Goal: Contribute content: Contribute content

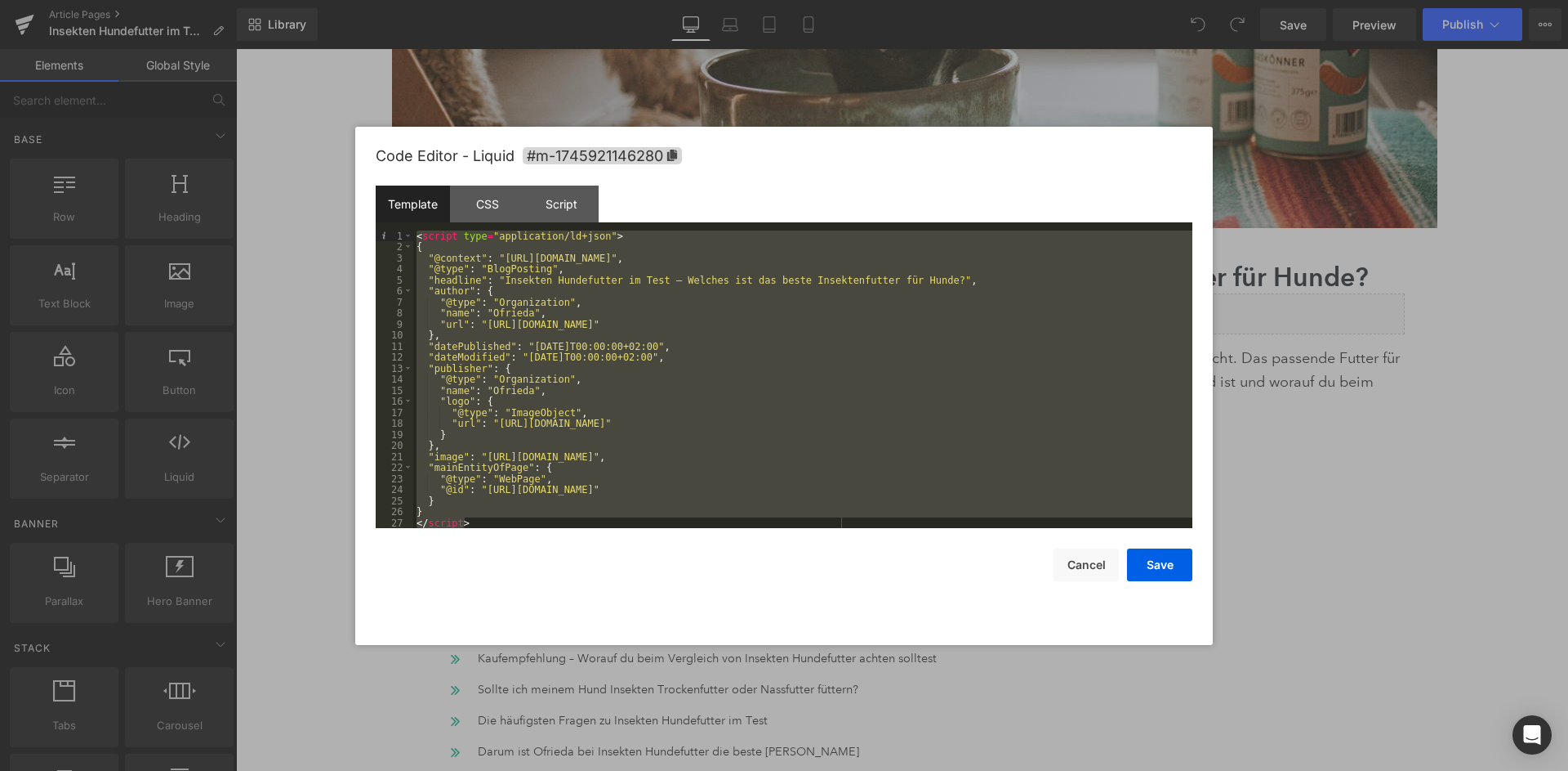
drag, startPoint x: 473, startPoint y: 435, endPoint x: 402, endPoint y: 199, distance: 246.4
click at [413, 231] on div "< script type = "application/ld+json" > { "@context" : "[URL][DOMAIN_NAME]" , "…" at bounding box center [803, 379] width 779 height 298
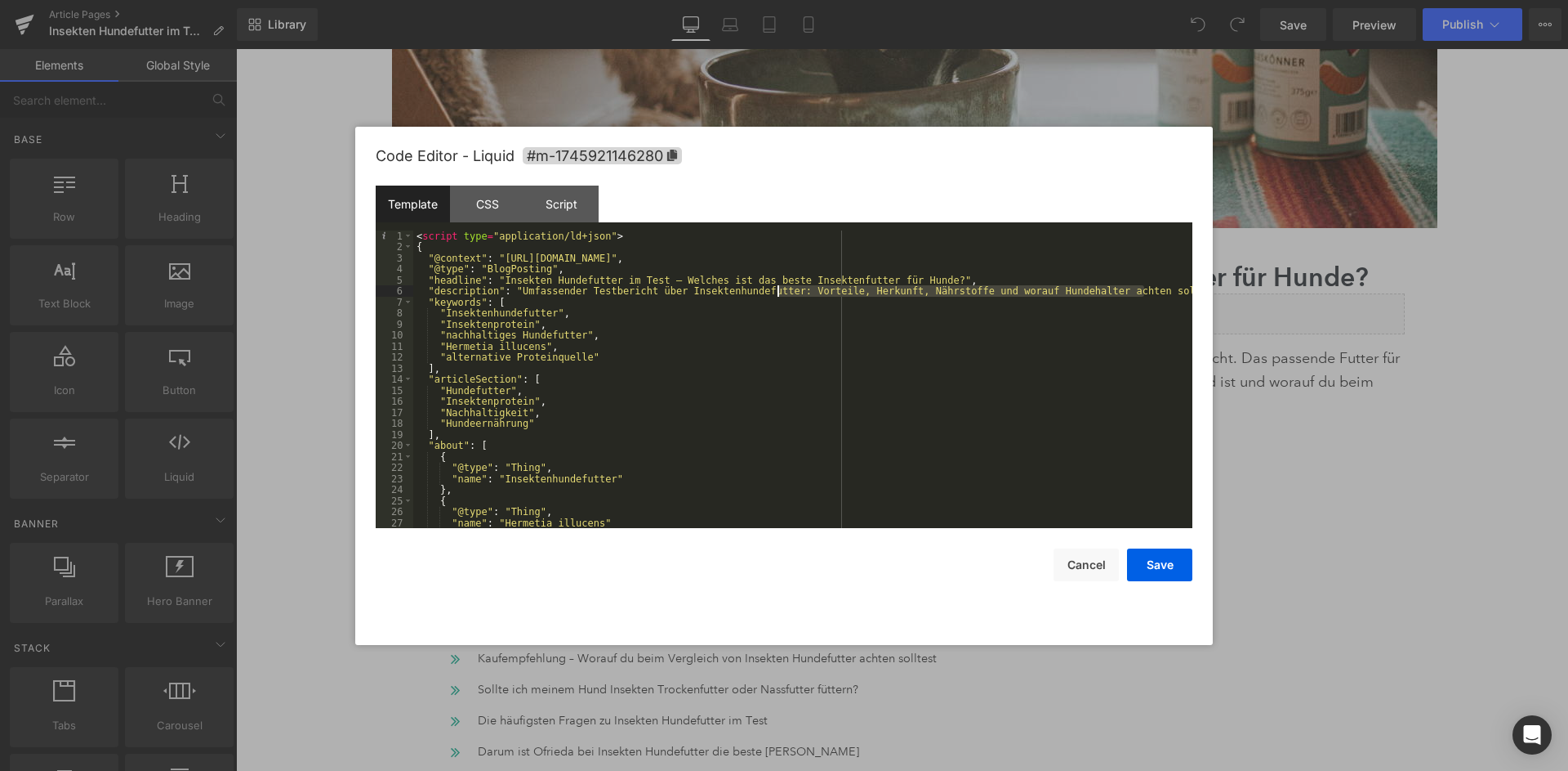
drag, startPoint x: 1143, startPoint y: 288, endPoint x: 776, endPoint y: 289, distance: 367.0
click at [776, 289] on div "< script type = "application/ld+json" > { "@context" : "[URL][DOMAIN_NAME]" , "…" at bounding box center [803, 391] width 779 height 321
drag, startPoint x: 573, startPoint y: 330, endPoint x: 444, endPoint y: 330, distance: 129.0
click at [444, 330] on div "< script type = "application/ld+json" > { "@context" : "[URL][DOMAIN_NAME]" , "…" at bounding box center [803, 391] width 779 height 321
click at [595, 329] on div "< script type = "application/ld+json" > { "@context" : "[URL][DOMAIN_NAME]" , "…" at bounding box center [803, 391] width 779 height 321
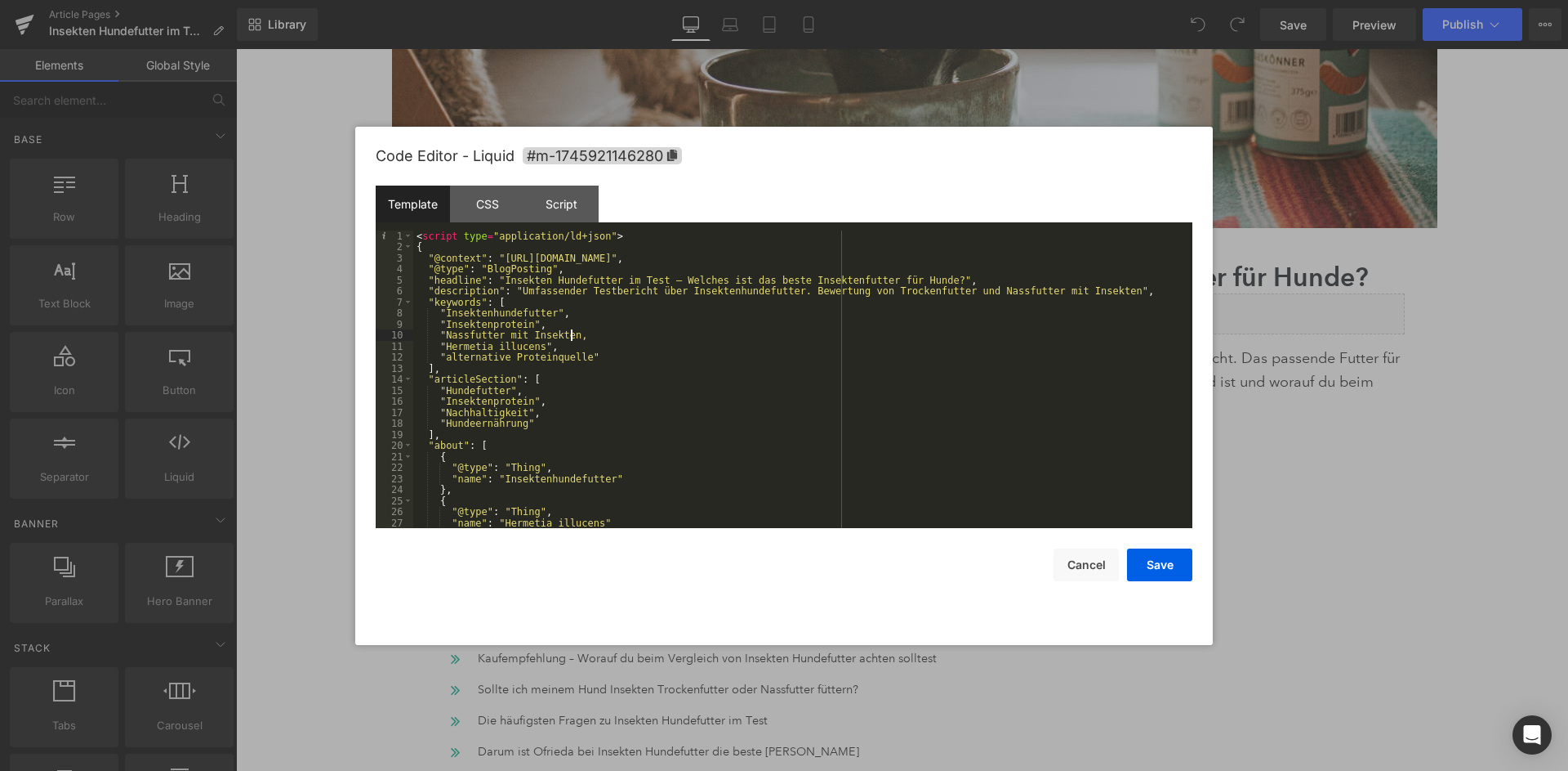
click at [566, 333] on div "< script type = "application/ld+json" > { "@context" : "[URL][DOMAIN_NAME]" , "…" at bounding box center [803, 391] width 779 height 321
click at [587, 327] on div "< script type = "application/ld+json" > { "@context" : "[URL][DOMAIN_NAME]" , "…" at bounding box center [803, 391] width 779 height 321
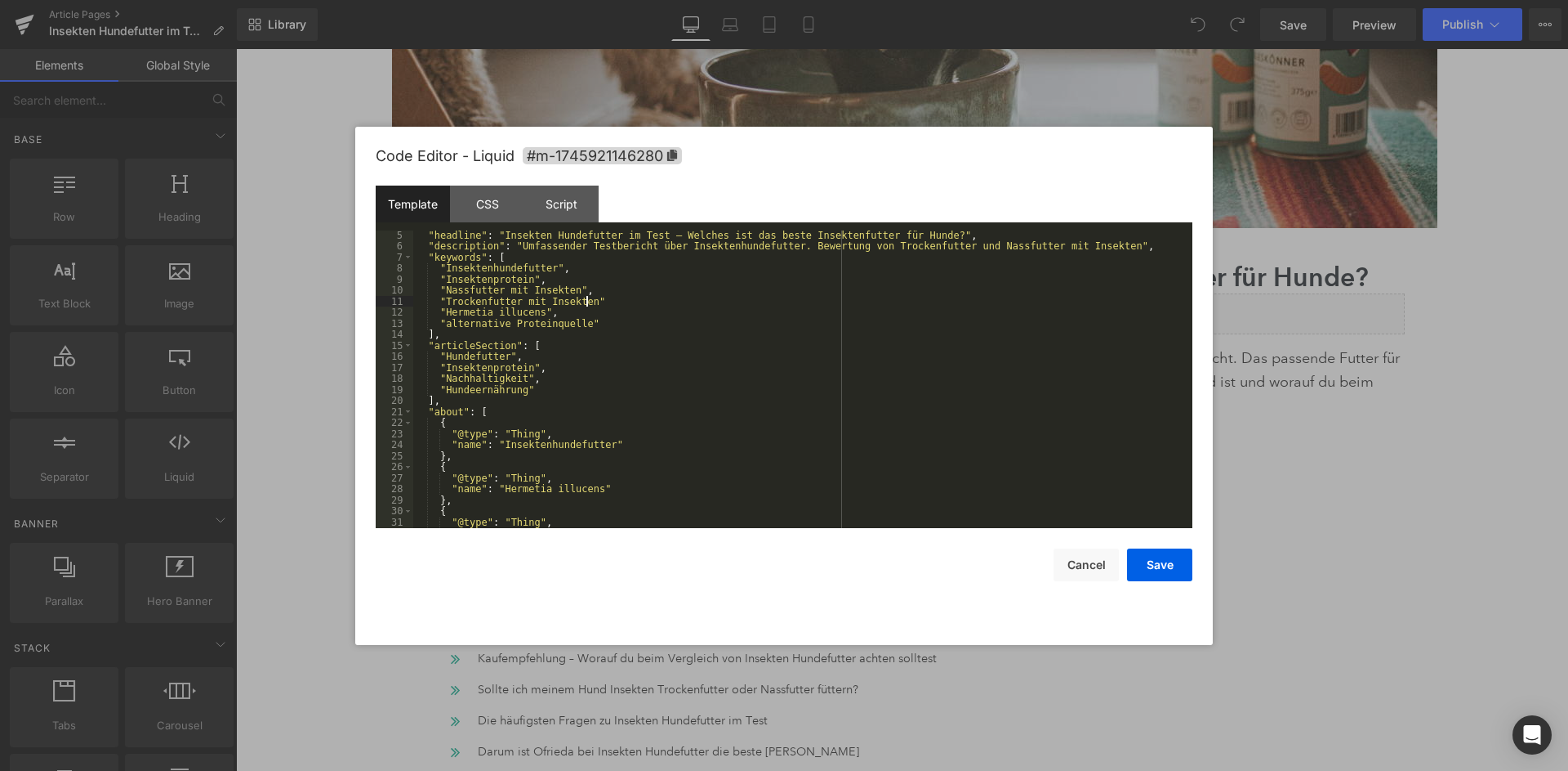
scroll to position [52, 0]
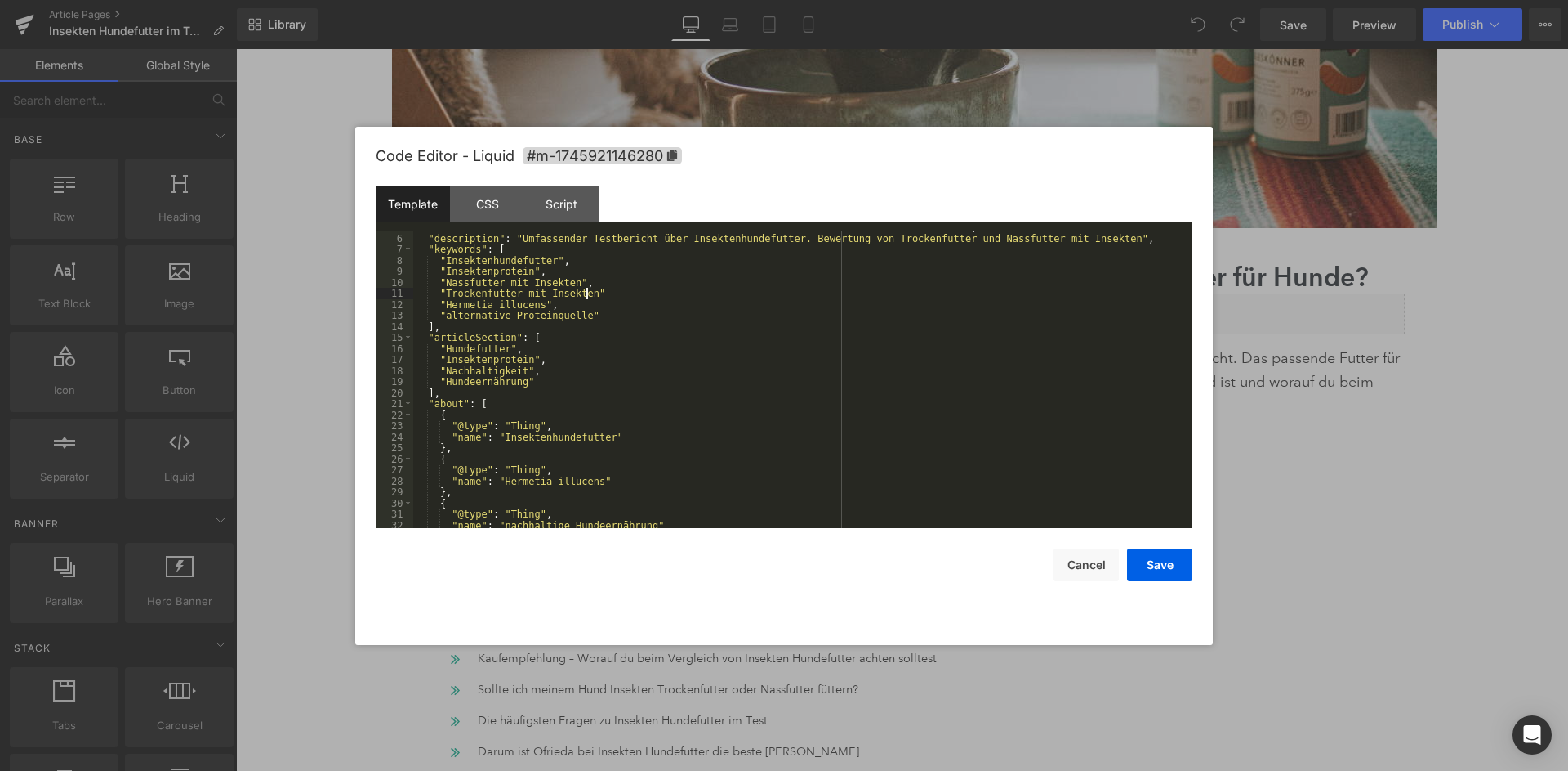
click at [573, 313] on div ""headline" : "Insekten Hundefutter im Test – Welches ist das beste Insektenfutt…" at bounding box center [803, 381] width 779 height 321
click at [495, 369] on div ""headline" : "Insekten Hundefutter im Test – Welches ist das beste Insektenfutt…" at bounding box center [803, 381] width 779 height 321
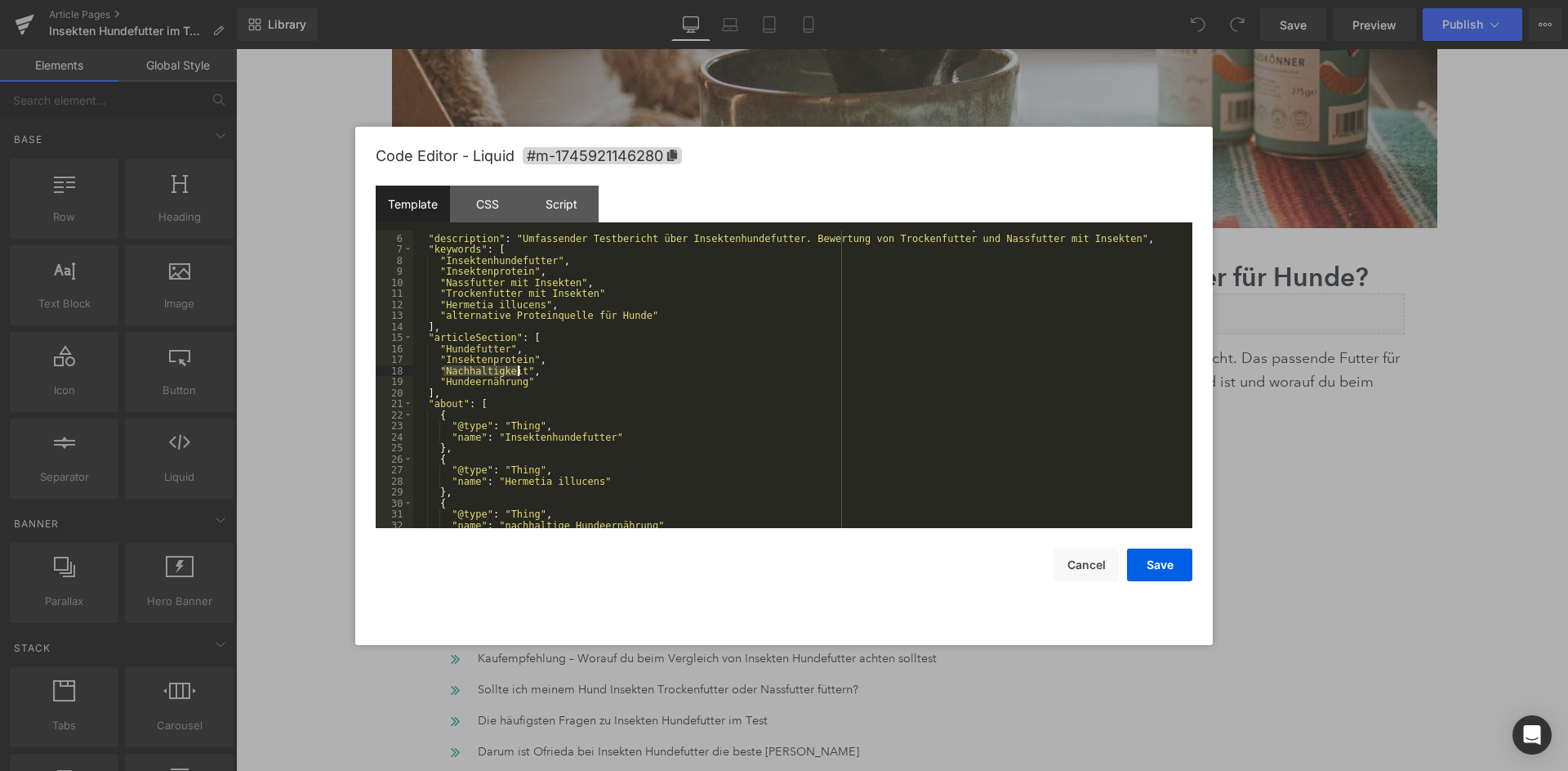
click at [495, 369] on div ""headline" : "Insekten Hundefutter im Test – Welches ist das beste Insektenfutt…" at bounding box center [803, 381] width 779 height 321
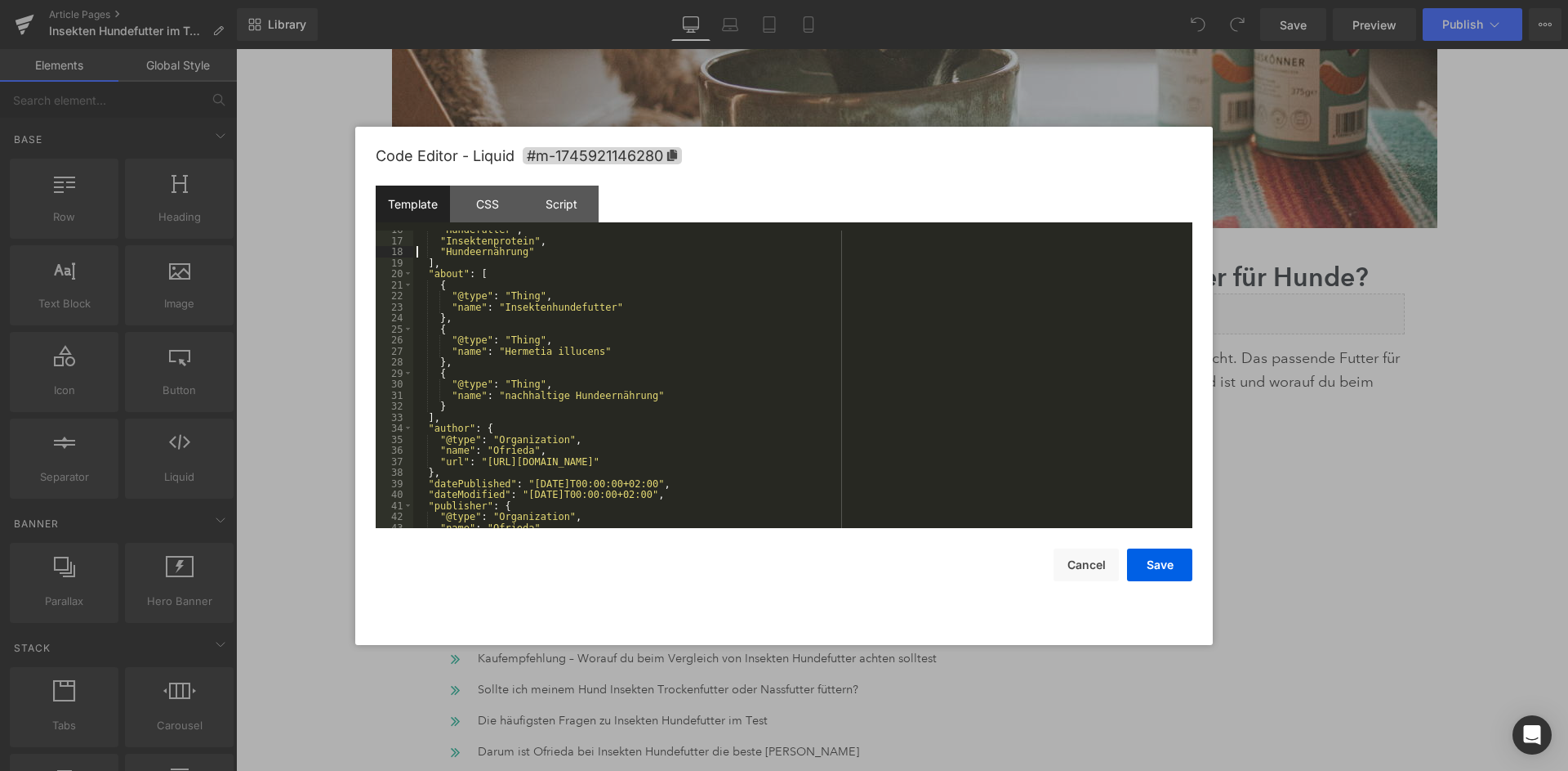
scroll to position [171, 0]
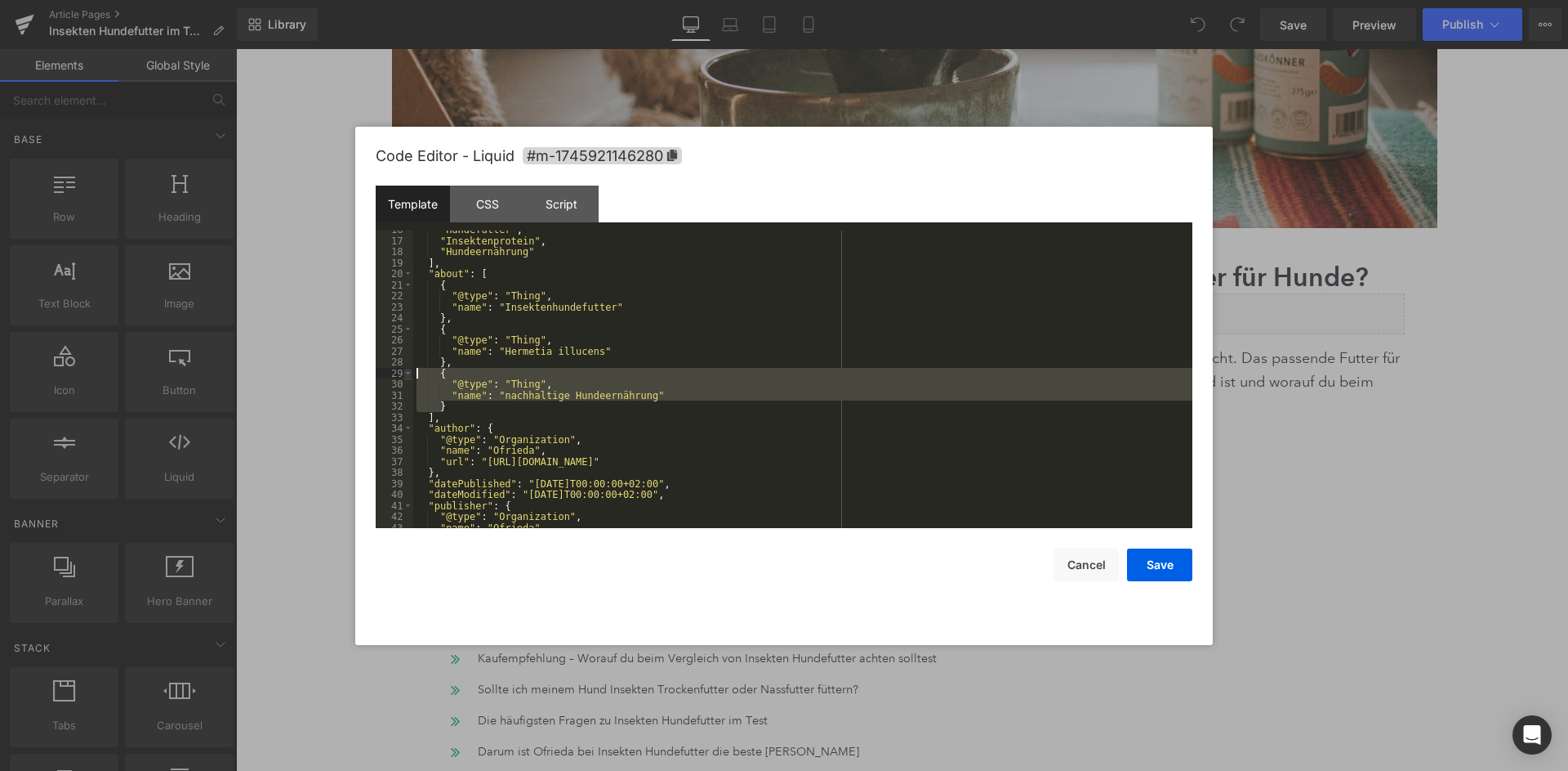
drag, startPoint x: 455, startPoint y: 404, endPoint x: 408, endPoint y: 370, distance: 58.0
click at [413, 370] on div ""Hundefutter" , "Insektenprotein" , "Hundeernährung" ] , "about" : [ { "@type" …" at bounding box center [803, 379] width 779 height 298
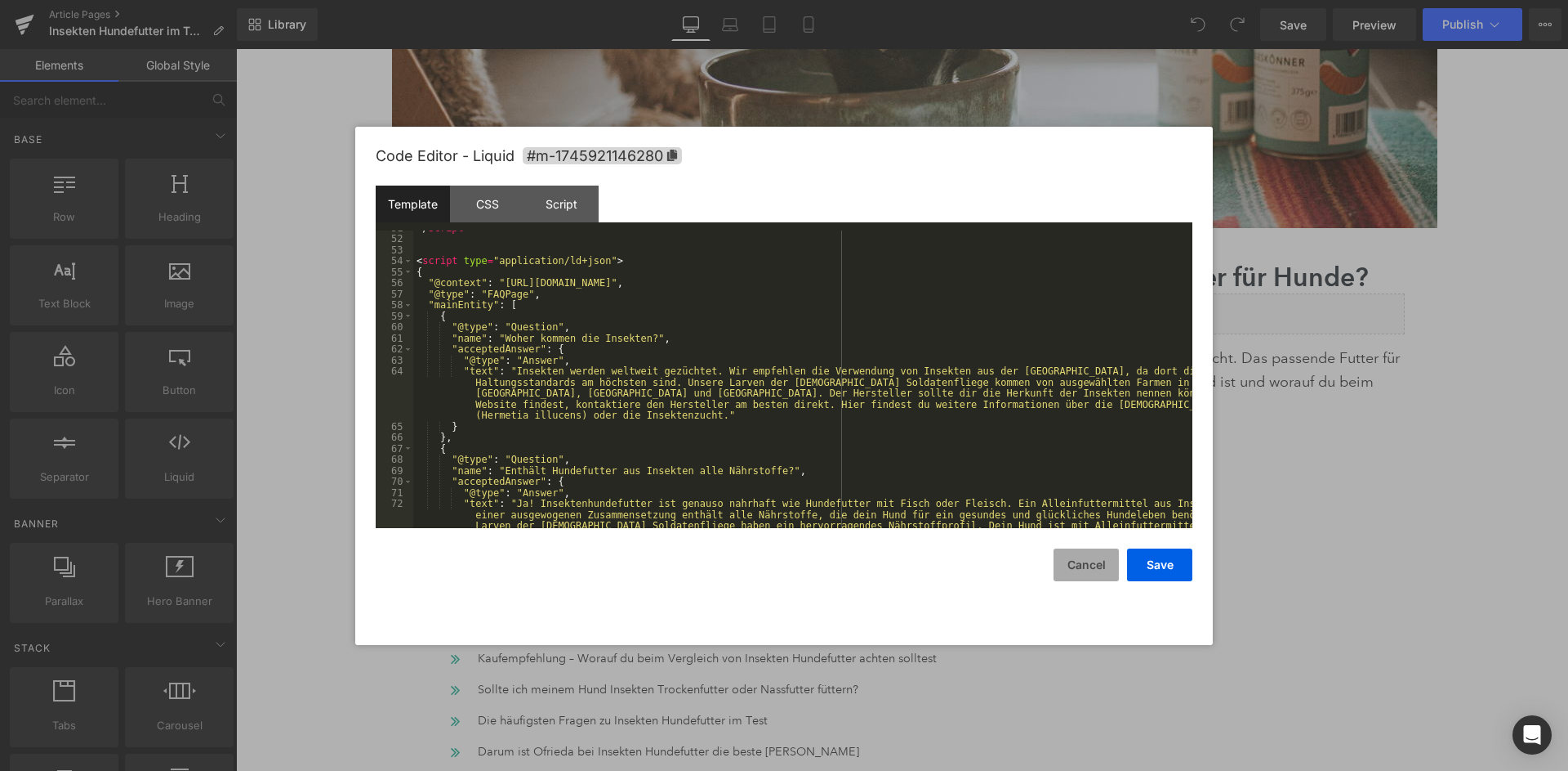
scroll to position [584, 0]
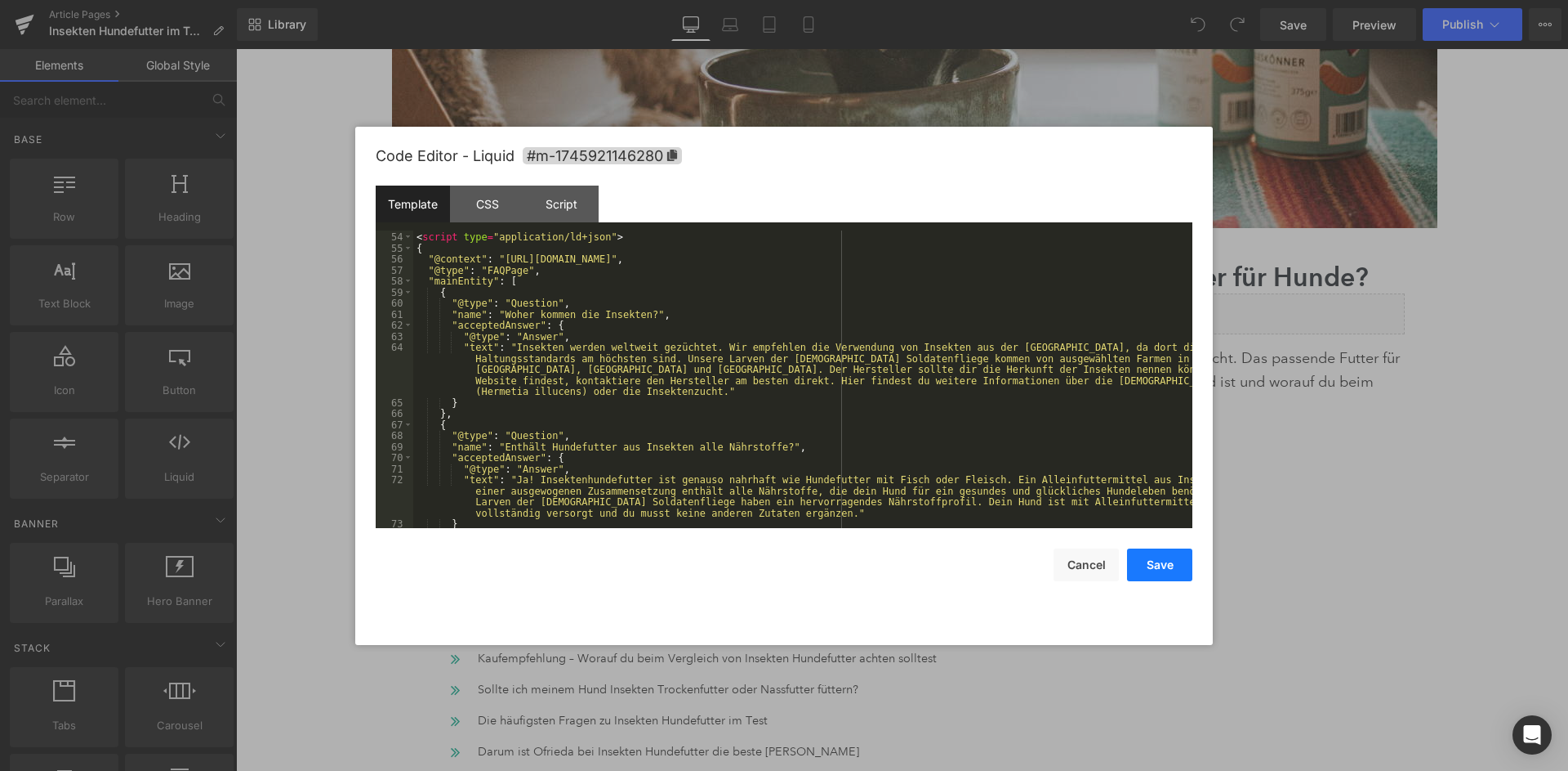
click at [1166, 549] on button "Save" at bounding box center [1159, 565] width 65 height 33
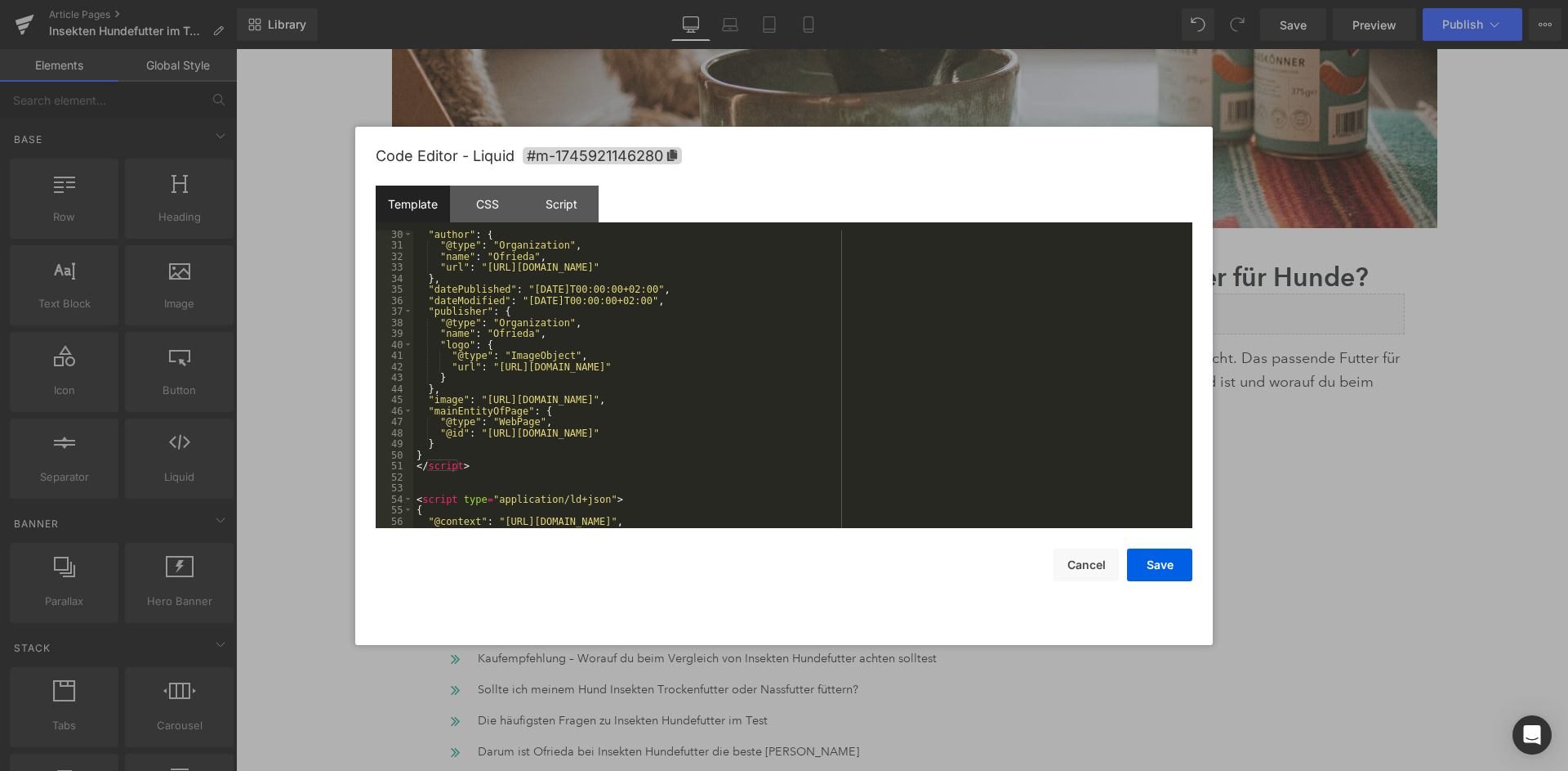
scroll to position [321, 0]
click at [572, 294] on div ""author" : { "@type" : "Organization" , "name" : "Ofrieda" , "url" : "[URL][DOM…" at bounding box center [803, 389] width 779 height 321
click at [1072, 564] on button "Cancel" at bounding box center [1086, 565] width 65 height 33
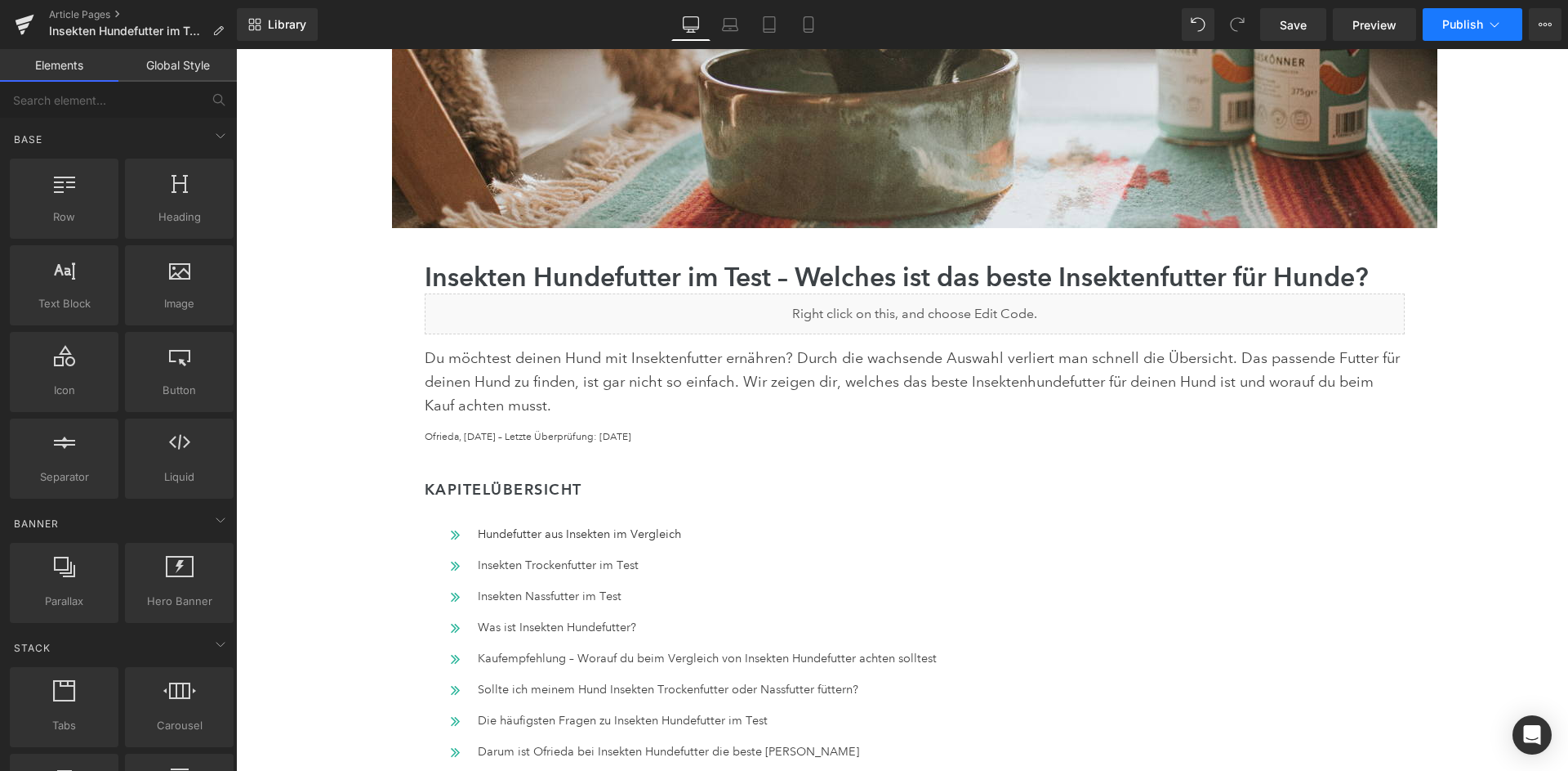
click at [1455, 33] on button "Publish" at bounding box center [1472, 25] width 99 height 33
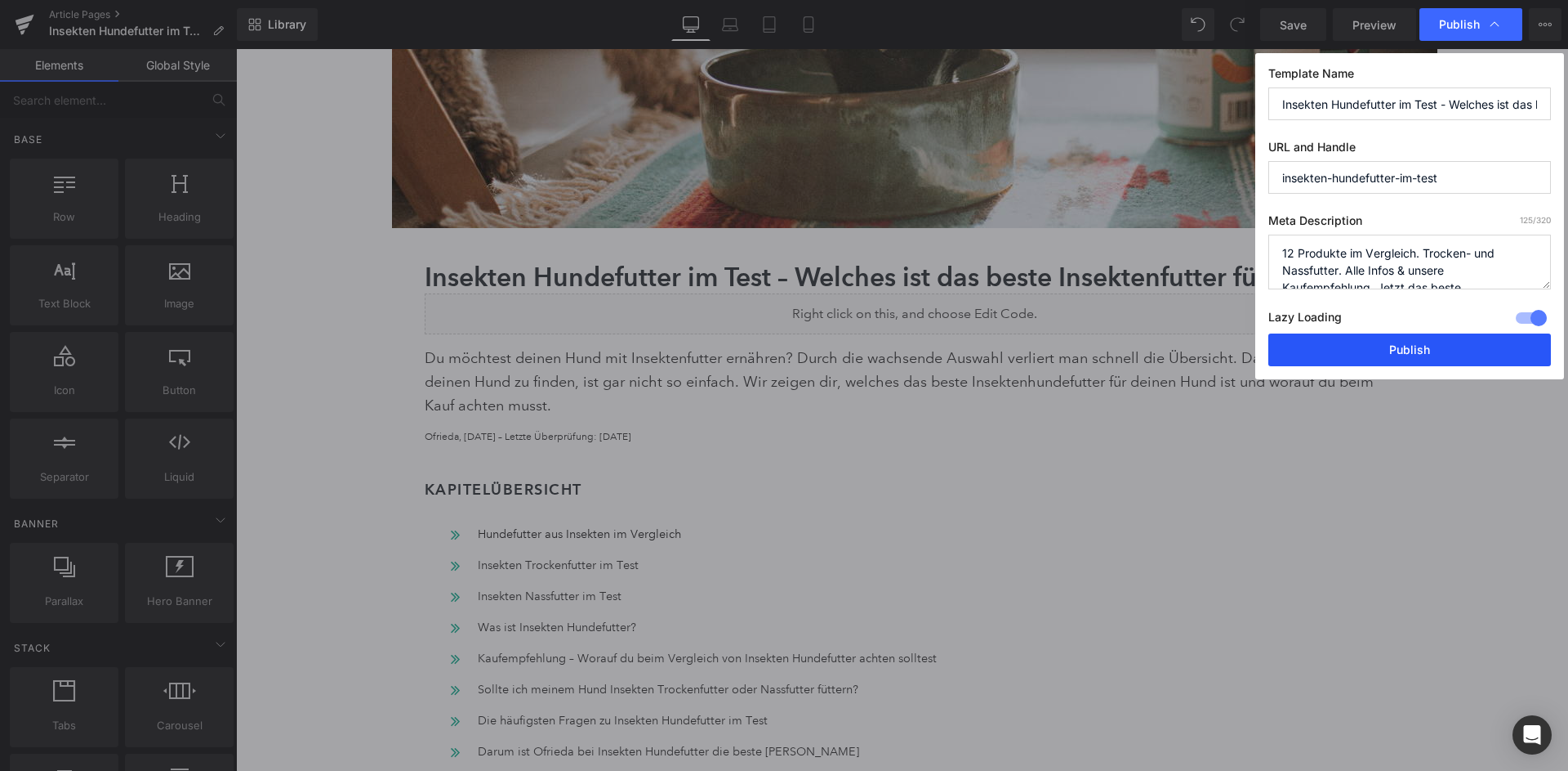
click at [1419, 349] on button "Publish" at bounding box center [1409, 349] width 283 height 33
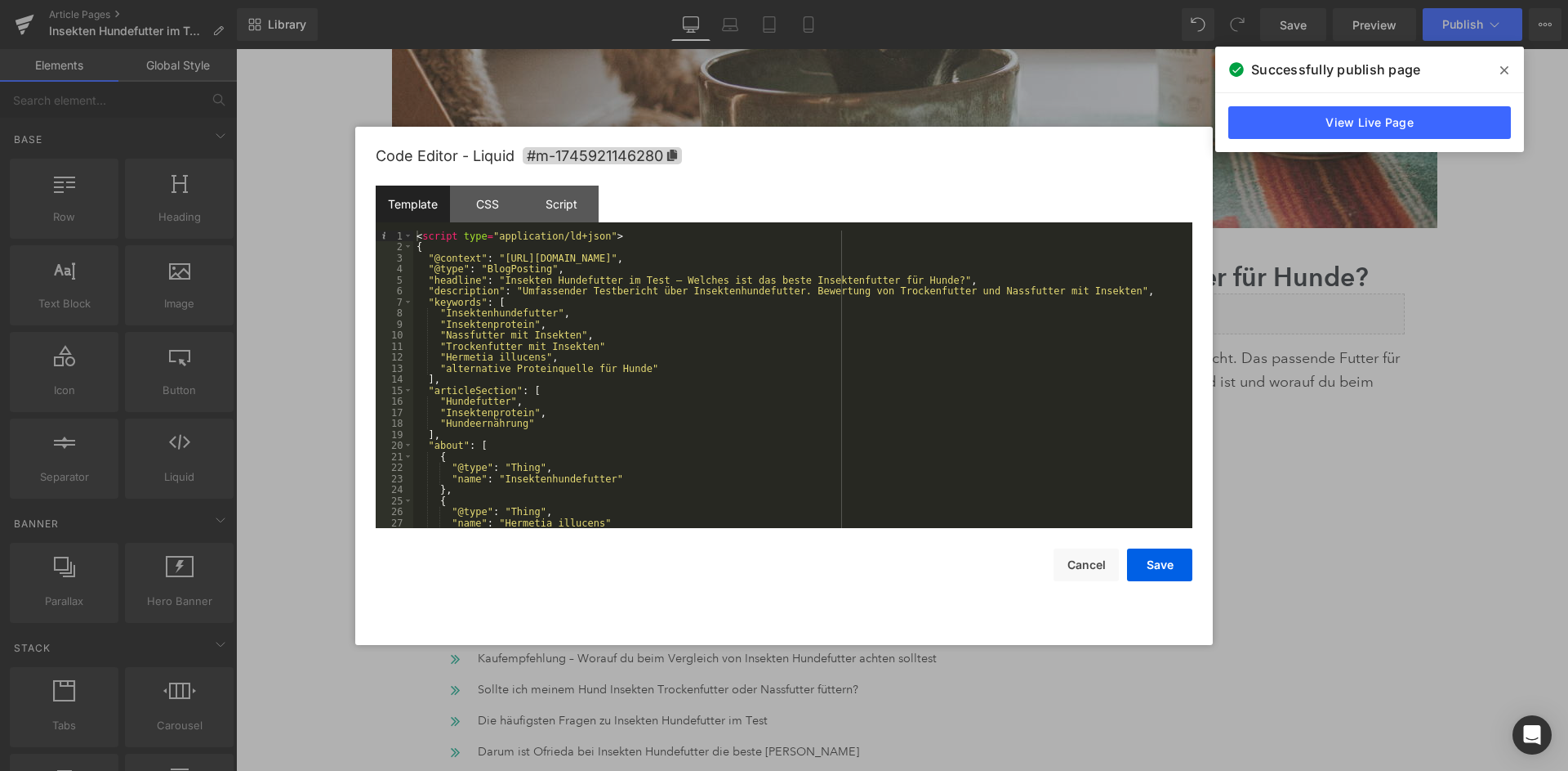
click at [594, 337] on div "< script type = "application/ld+json" > { "@context" : "[URL][DOMAIN_NAME]" , "…" at bounding box center [803, 391] width 779 height 321
click at [597, 348] on div "< script type = "application/ld+json" > { "@context" : "[URL][DOMAIN_NAME]" , "…" at bounding box center [803, 391] width 779 height 321
click at [1148, 564] on button "Save" at bounding box center [1159, 565] width 65 height 33
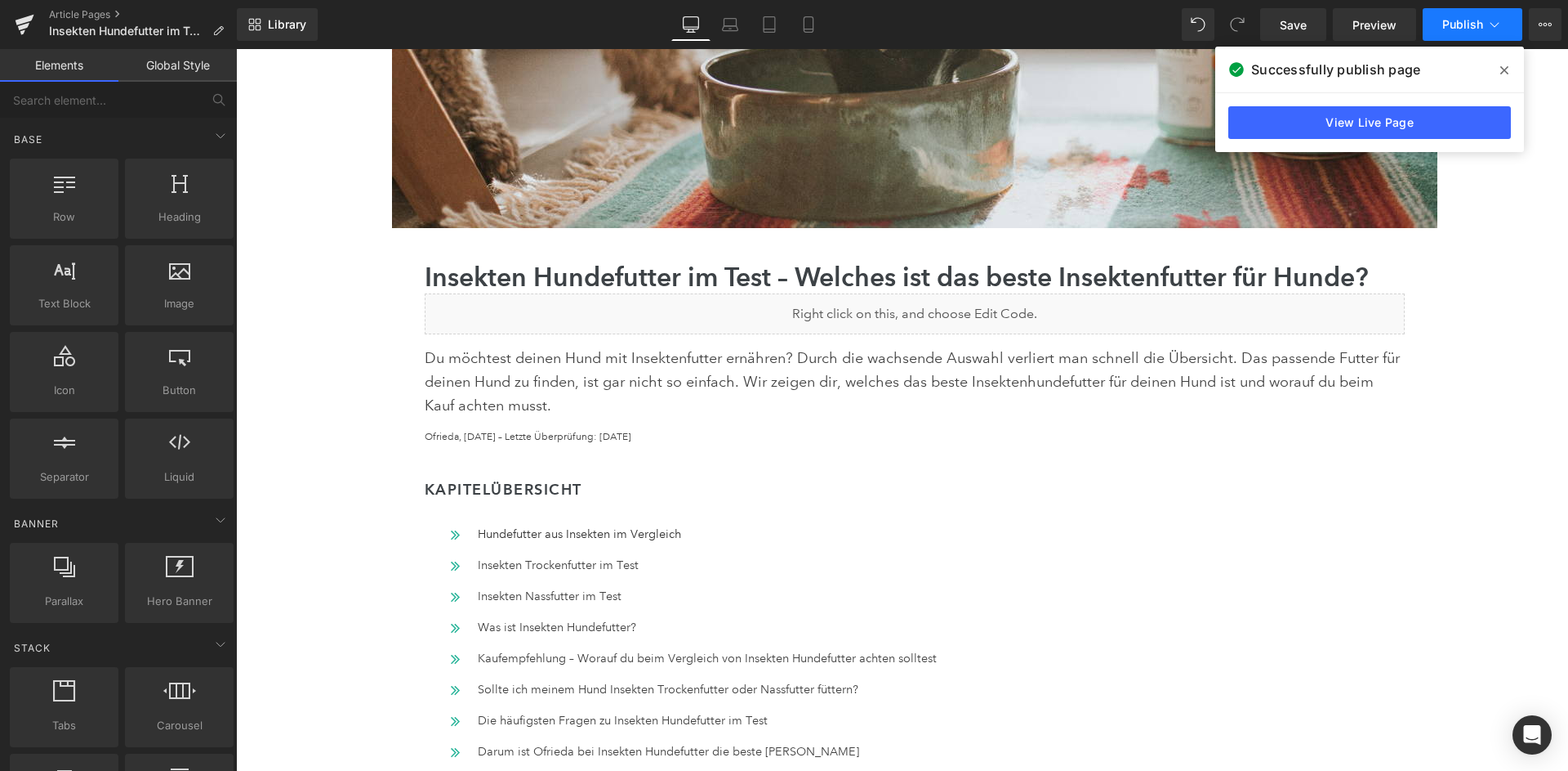
click at [1463, 30] on span "Publish" at bounding box center [1462, 25] width 41 height 13
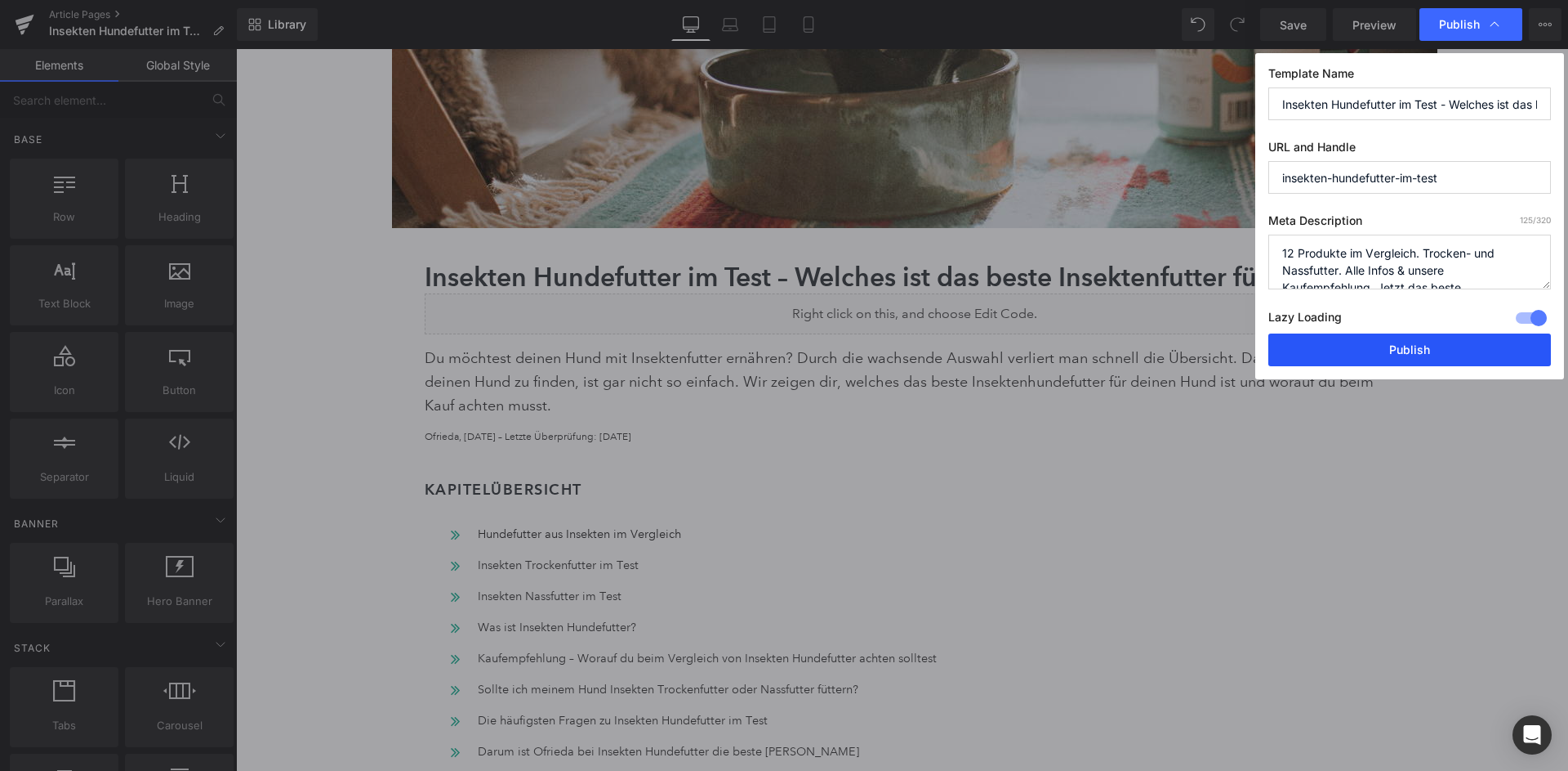
click at [1428, 340] on button "Publish" at bounding box center [1409, 349] width 283 height 33
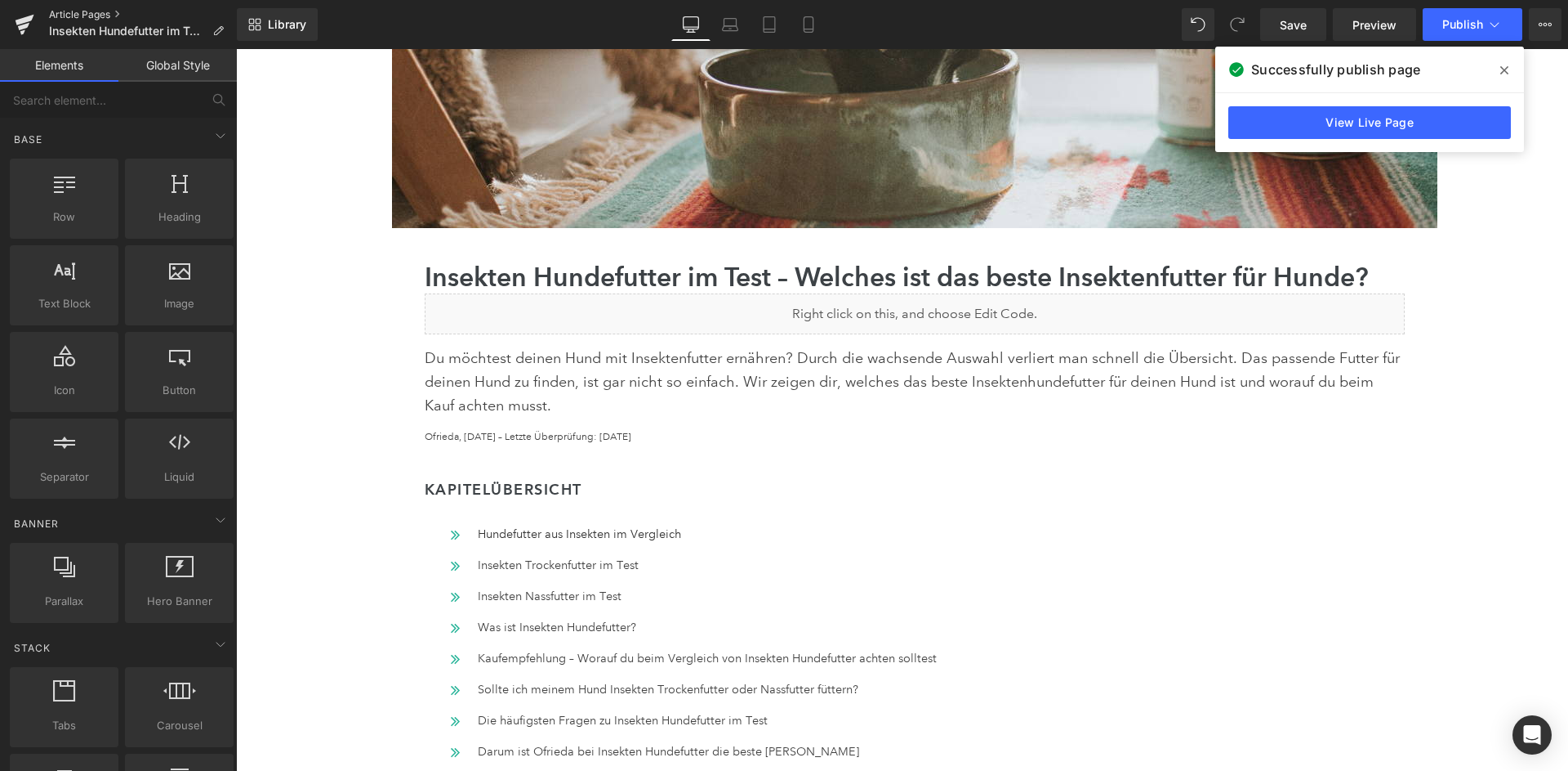
click at [97, 15] on link "Article Pages" at bounding box center [143, 15] width 188 height 13
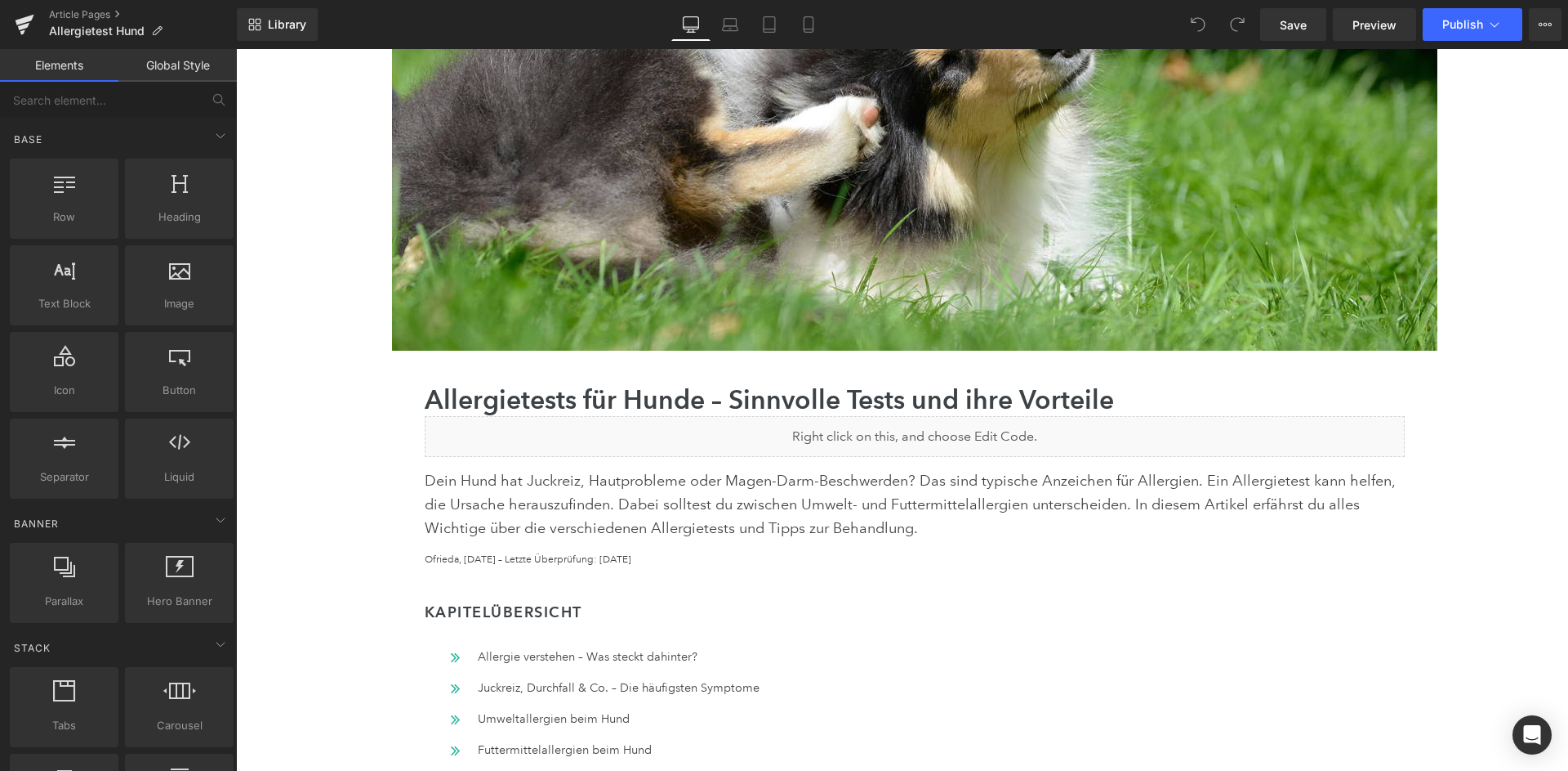
scroll to position [330, 0]
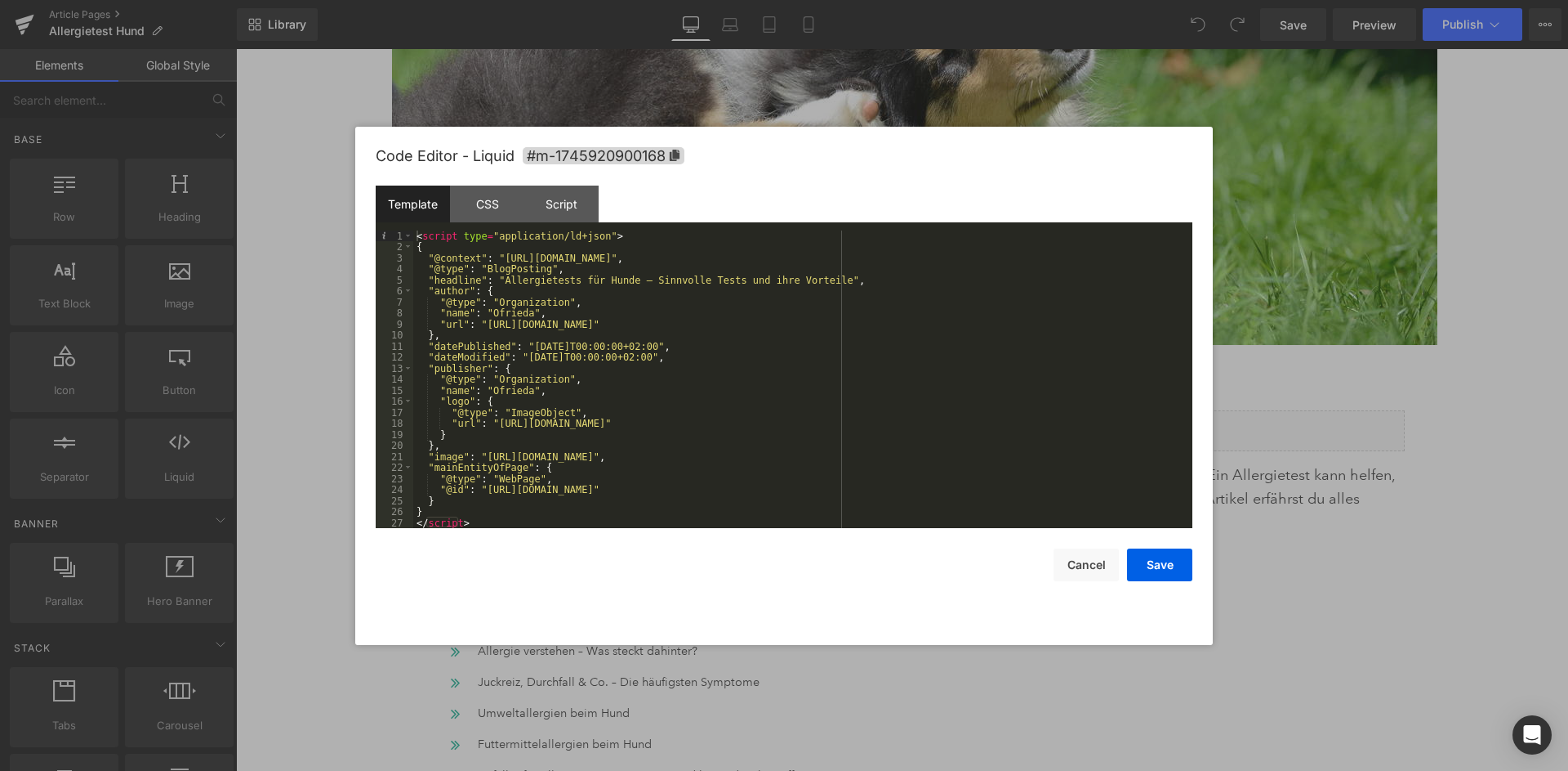
click at [825, 334] on div "< script type = "application/ld+json" > { "@context" : "[URL][DOMAIN_NAME]" , "…" at bounding box center [803, 391] width 779 height 321
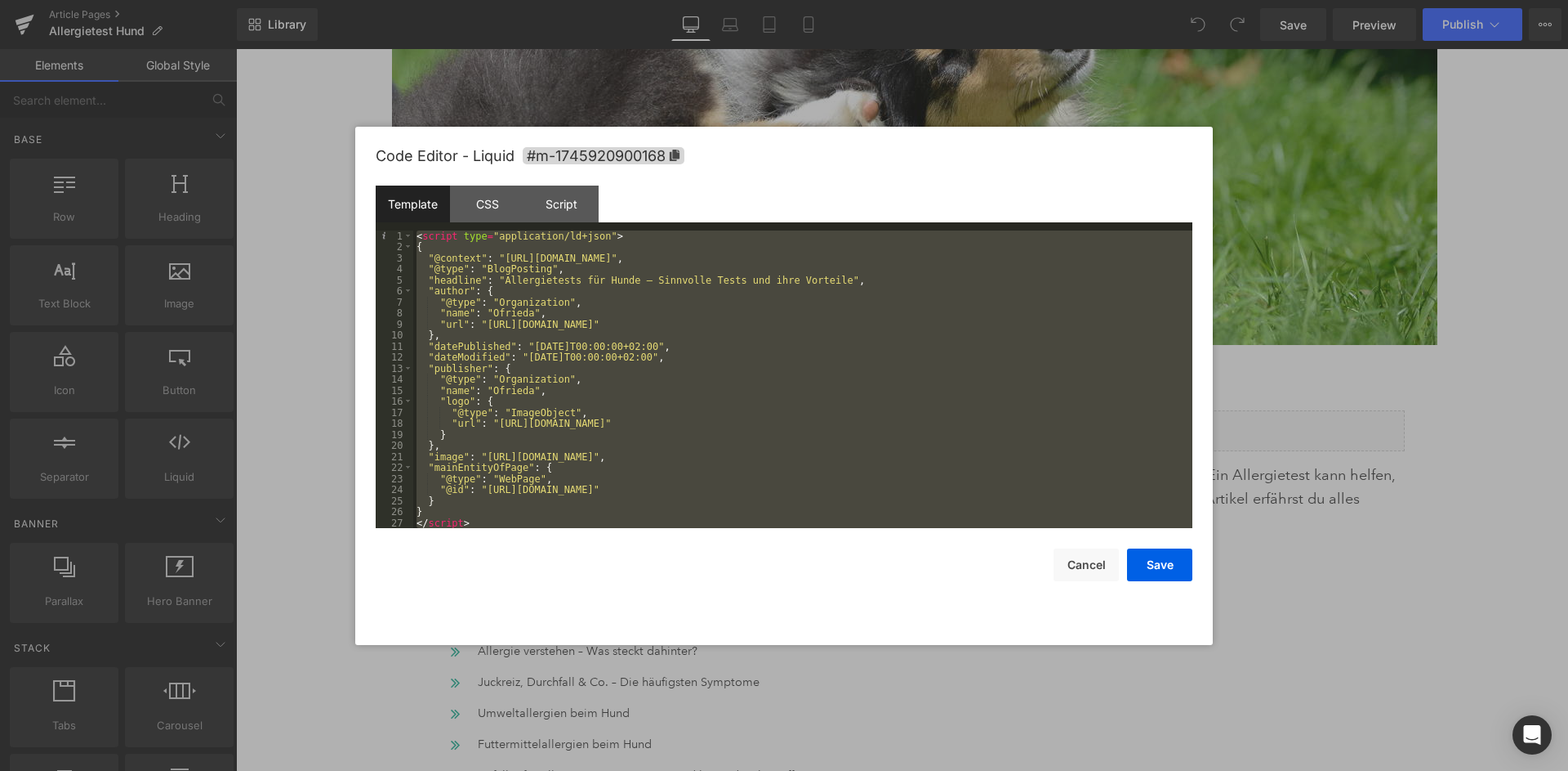
click at [729, 410] on div "< script type = "application/ld+json" > { "@context" : "https://schema.org" , "…" at bounding box center [803, 391] width 779 height 321
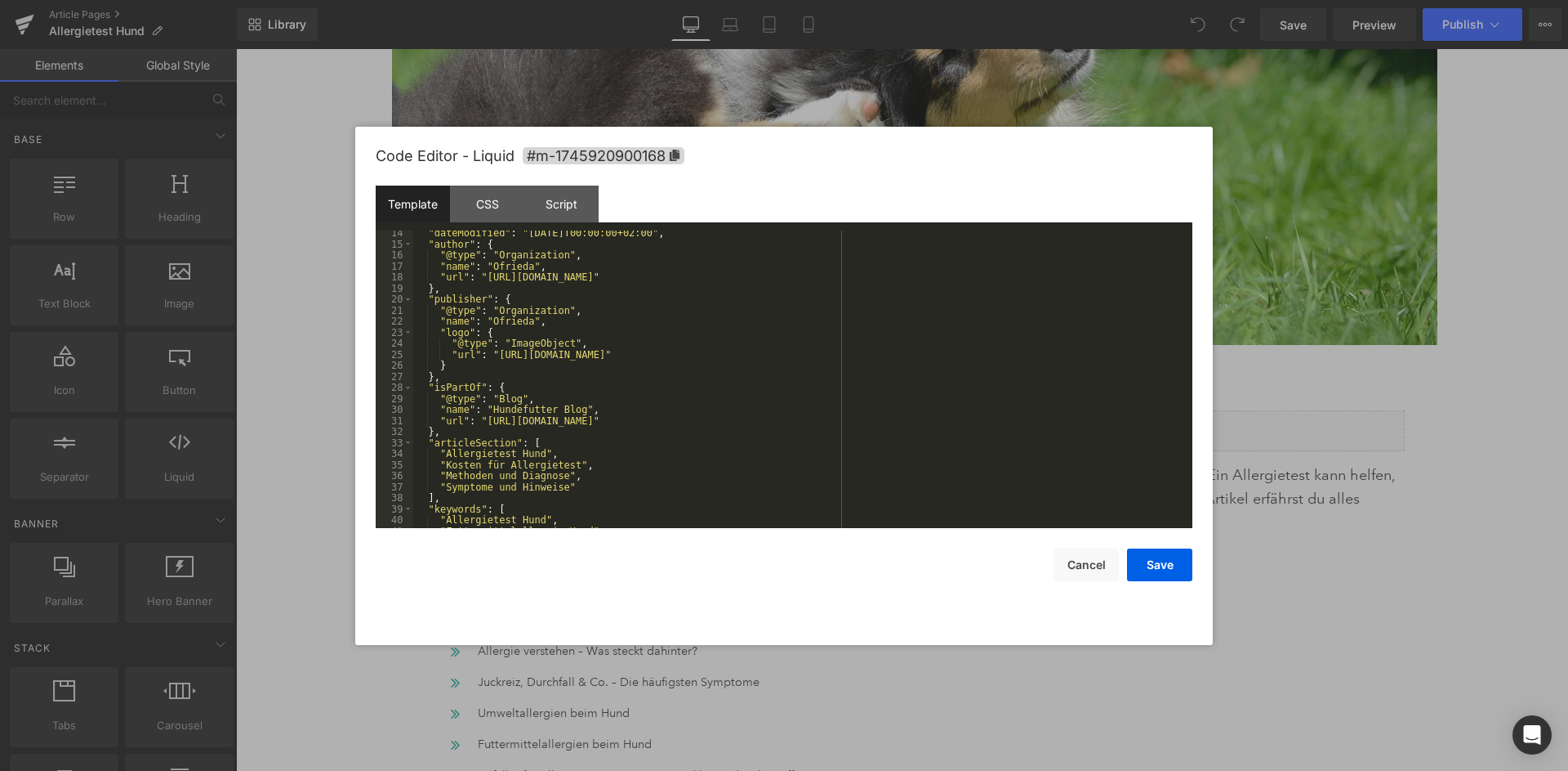
scroll to position [153, 0]
drag, startPoint x: 570, startPoint y: 399, endPoint x: 513, endPoint y: 401, distance: 57.0
click at [513, 401] on div ""dateModified" : "2025-04-29T00:00:00+02:00" , "author" : { "@type" : "Organiza…" at bounding box center [803, 379] width 779 height 321
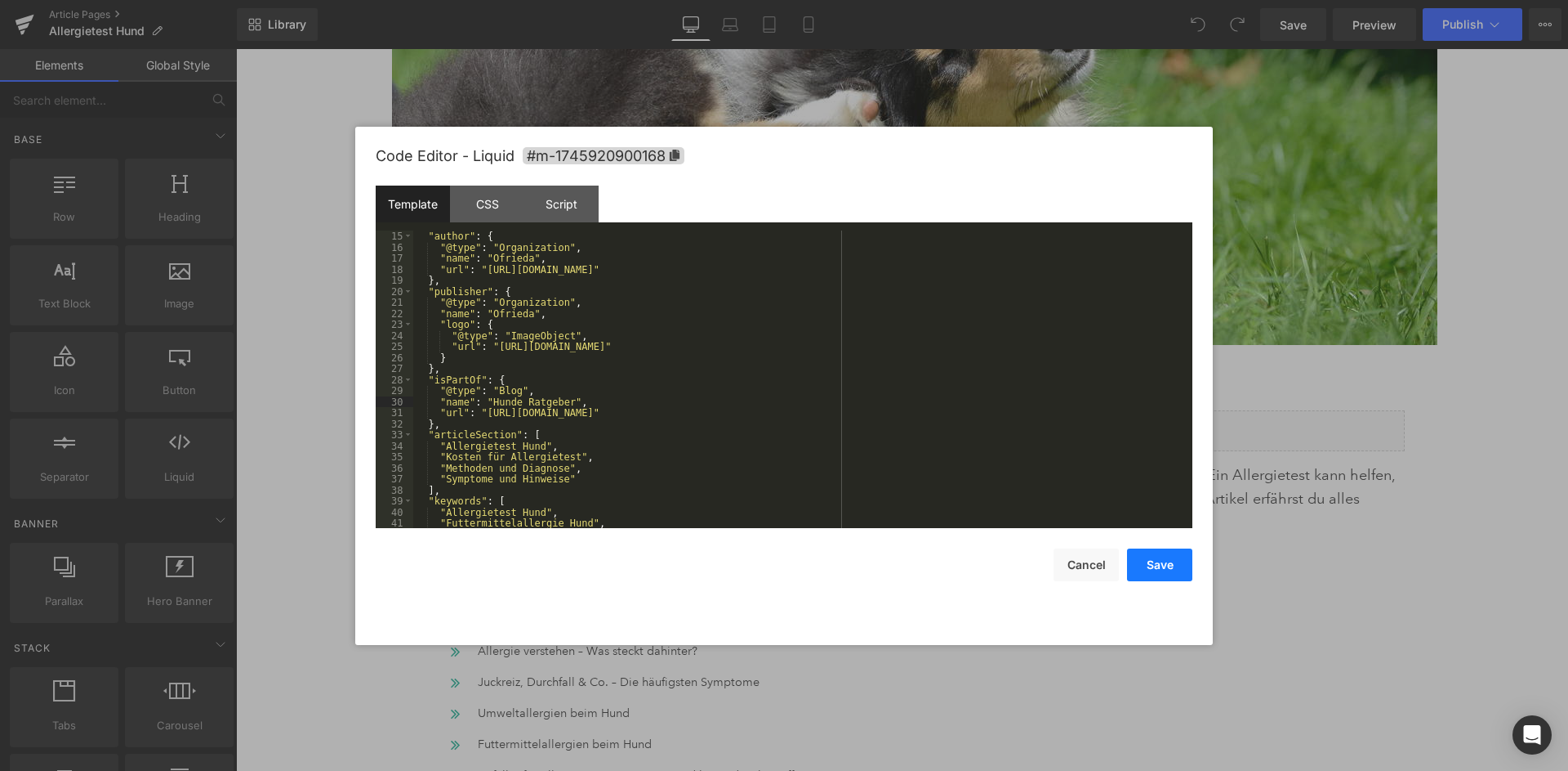
click at [1171, 563] on button "Save" at bounding box center [1159, 565] width 65 height 33
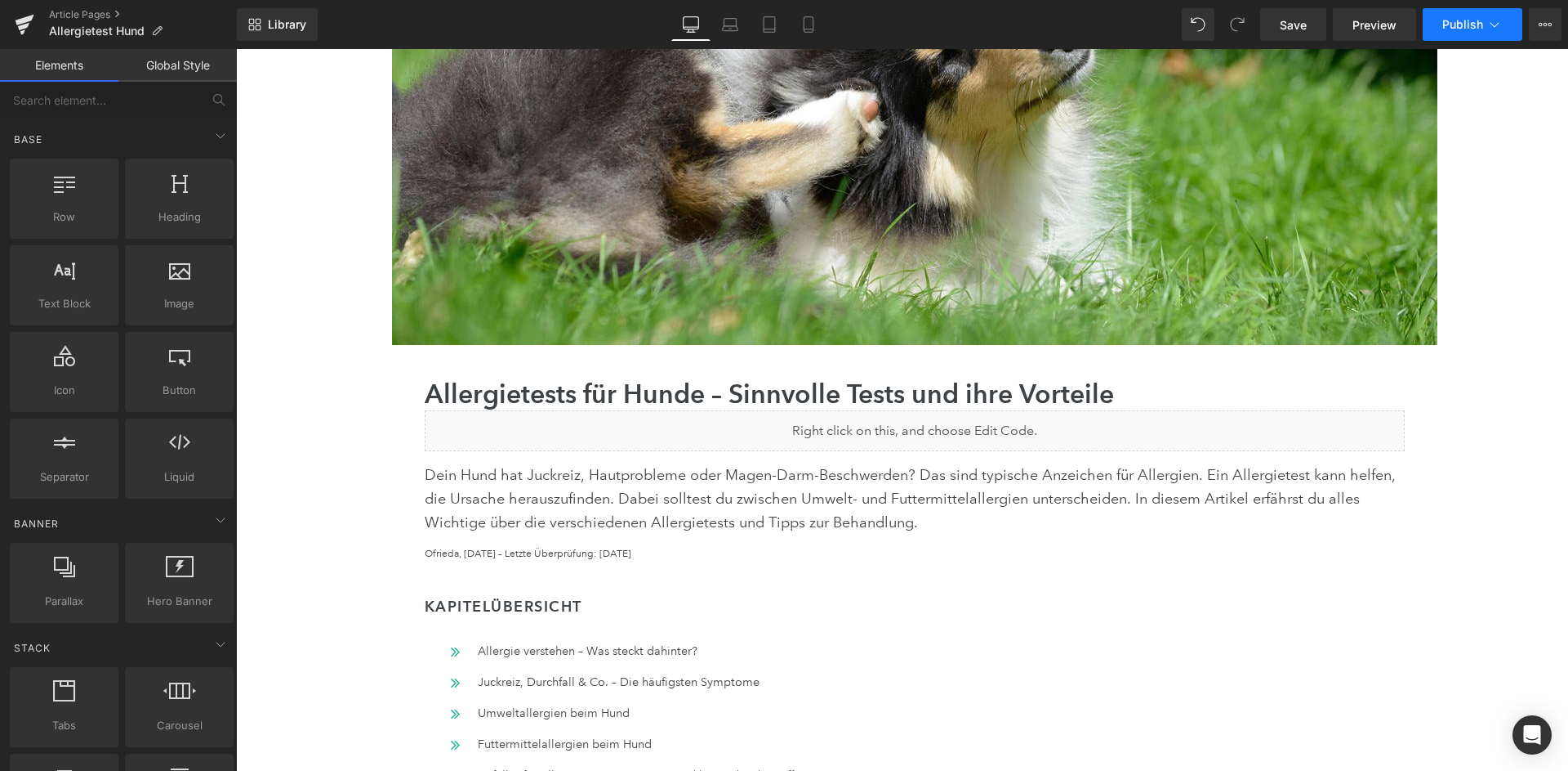
click at [1459, 31] on span "Publish" at bounding box center [1462, 25] width 41 height 13
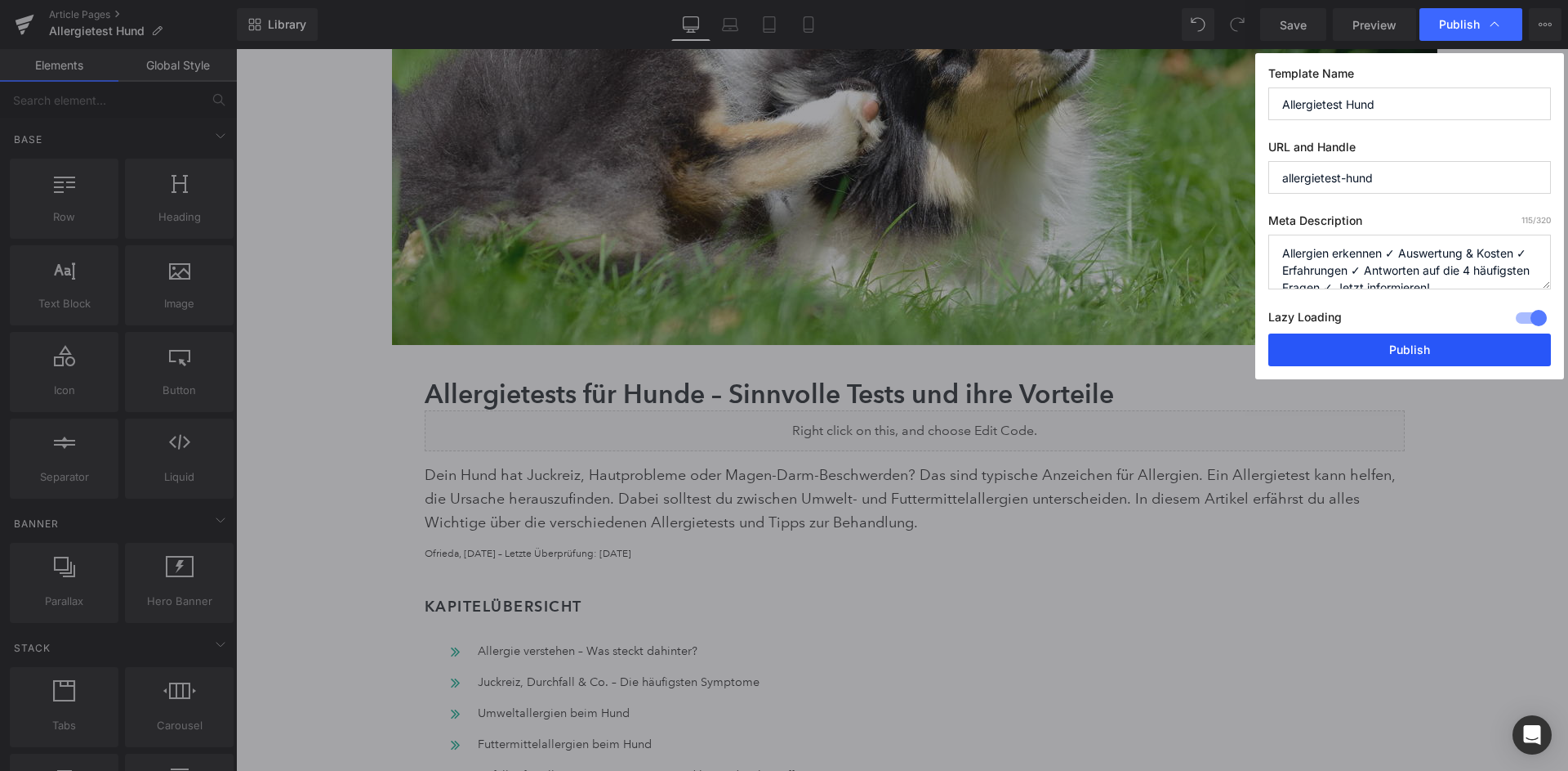
click at [1404, 344] on button "Publish" at bounding box center [1409, 349] width 283 height 33
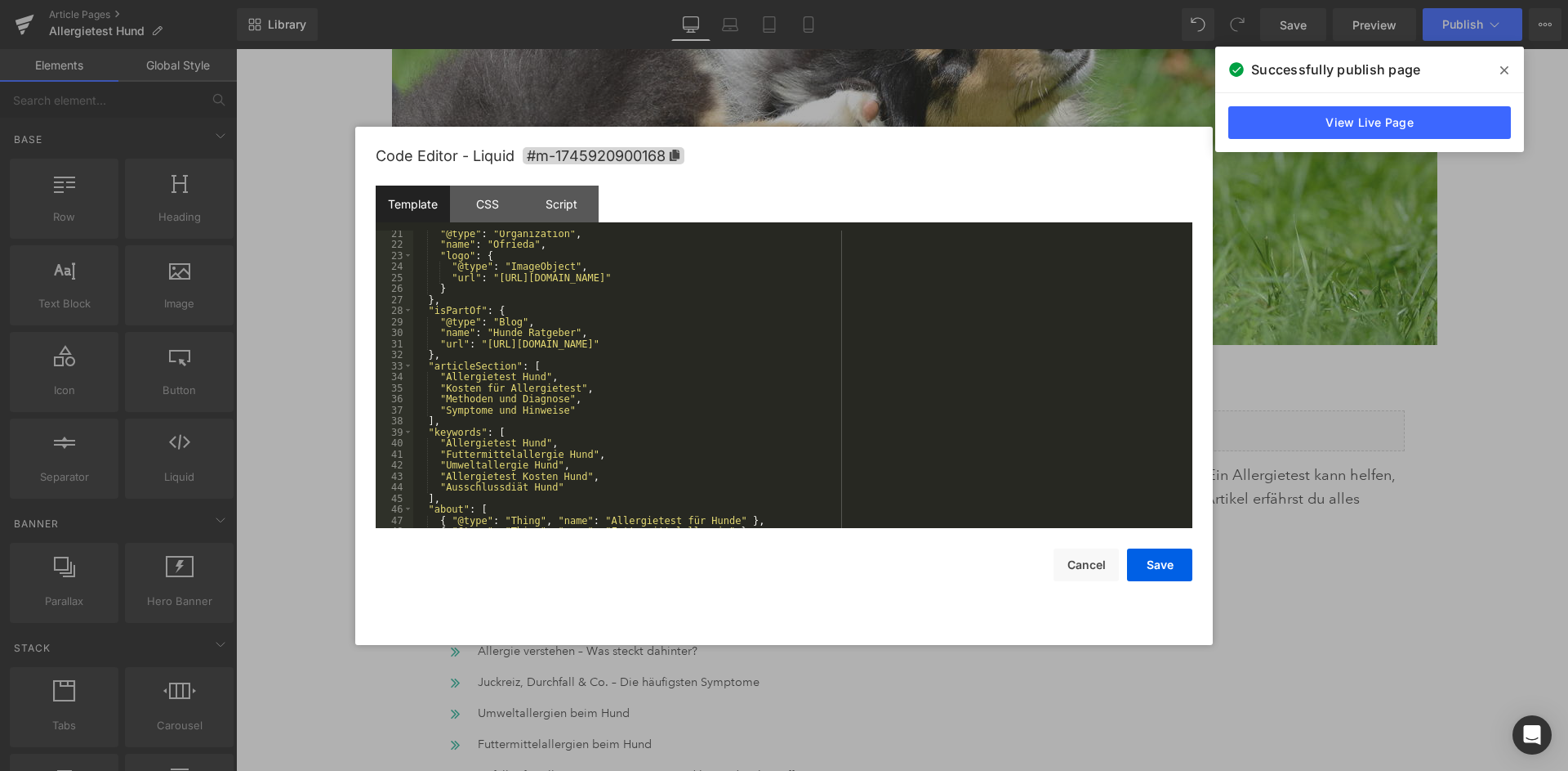
scroll to position [223, 0]
drag, startPoint x: 566, startPoint y: 408, endPoint x: 413, endPoint y: 394, distance: 153.6
click at [413, 394] on div ""@type" : "Organization" , "name" : "Ofrieda" , "logo" : { "@type" : "ImageObje…" at bounding box center [803, 388] width 779 height 321
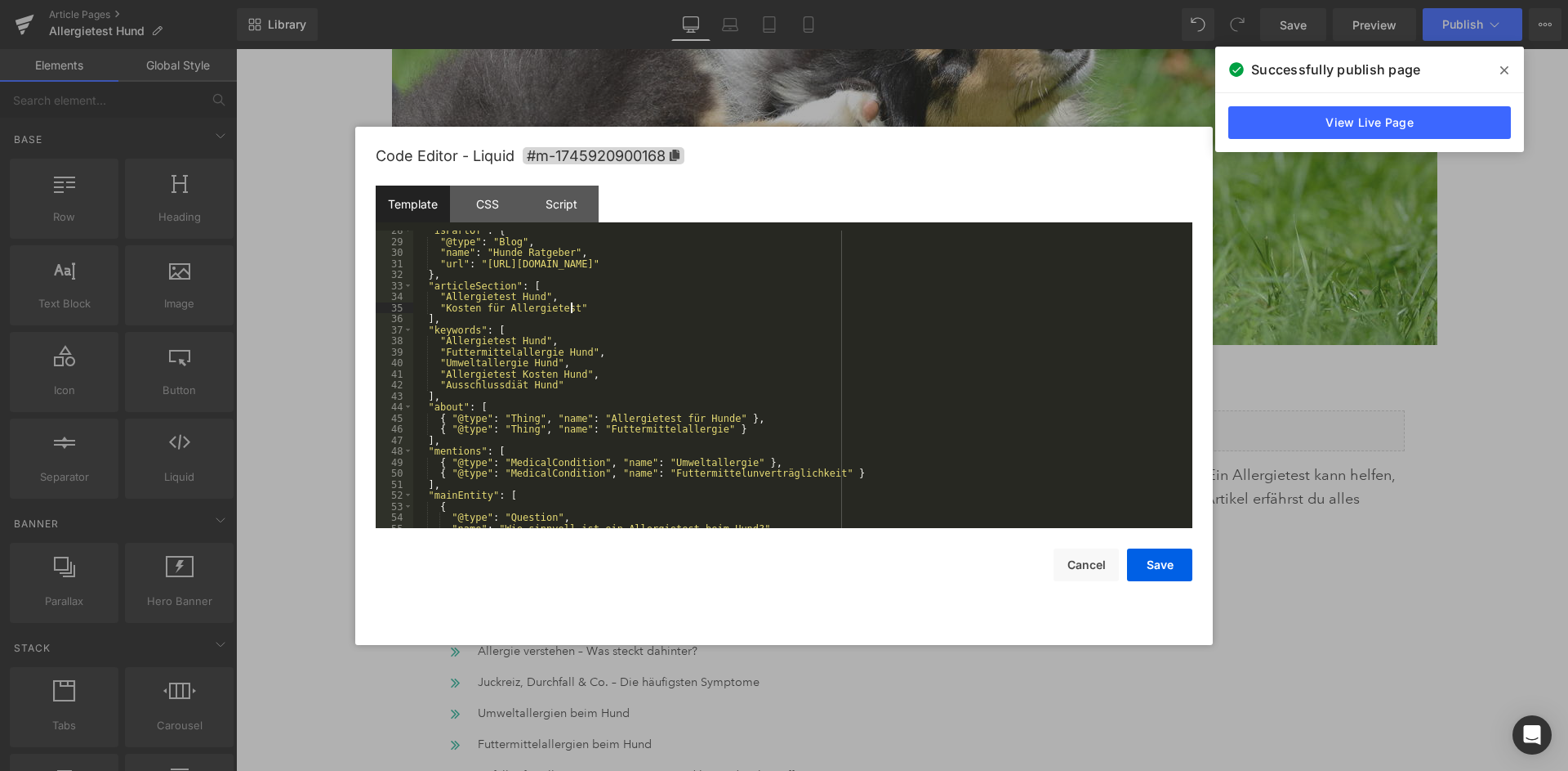
scroll to position [307, 0]
click at [482, 375] on div ""isPartOf" : { "@type" : "Blog" , "name" : "Hunde Ratgeber" , "url" : "https://…" at bounding box center [803, 379] width 779 height 321
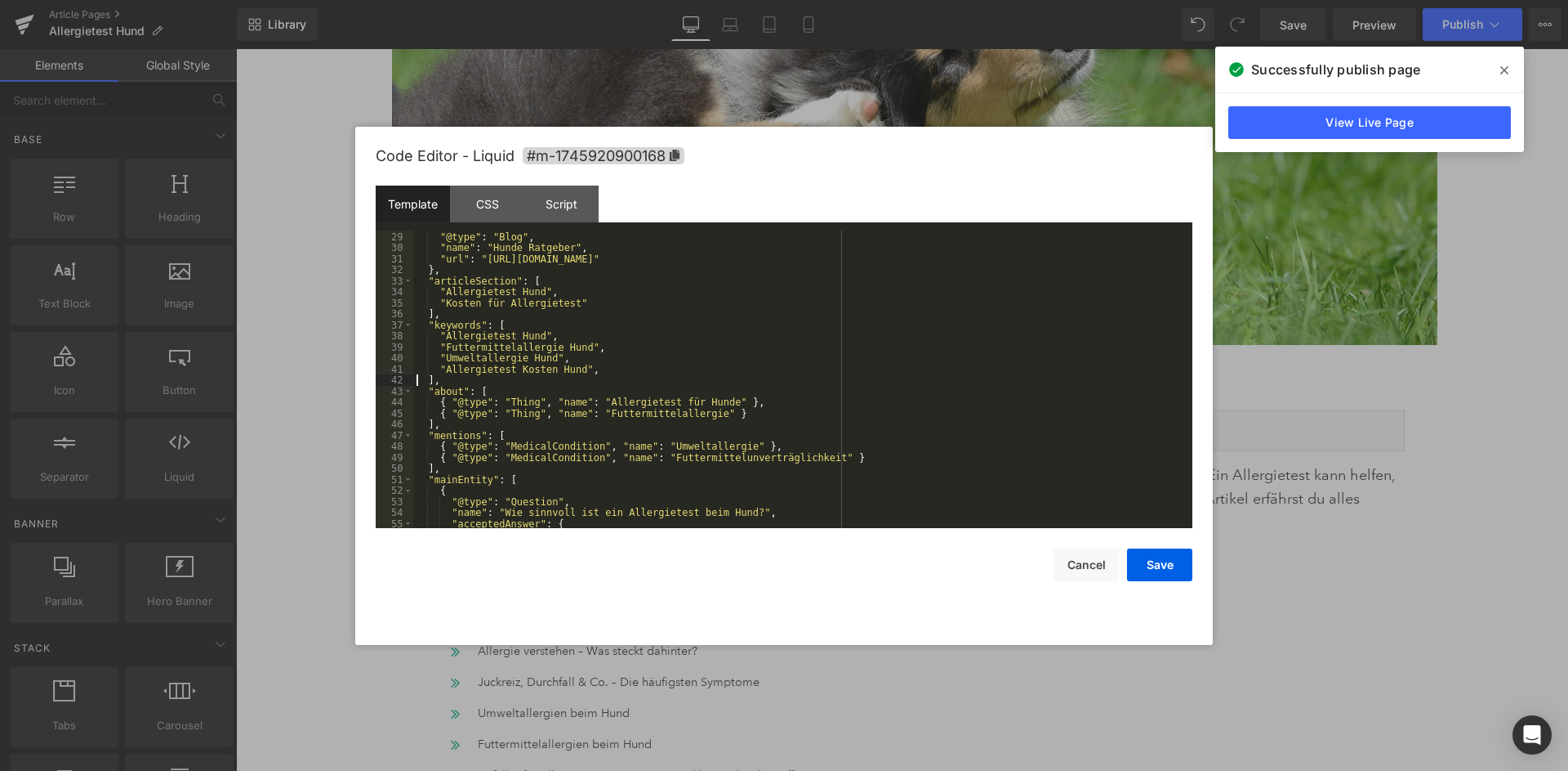
click at [590, 361] on div ""isPartOf" : { "@type" : "Blog" , "name" : "Hunde Ratgeber" , "url" : "https://…" at bounding box center [803, 379] width 779 height 321
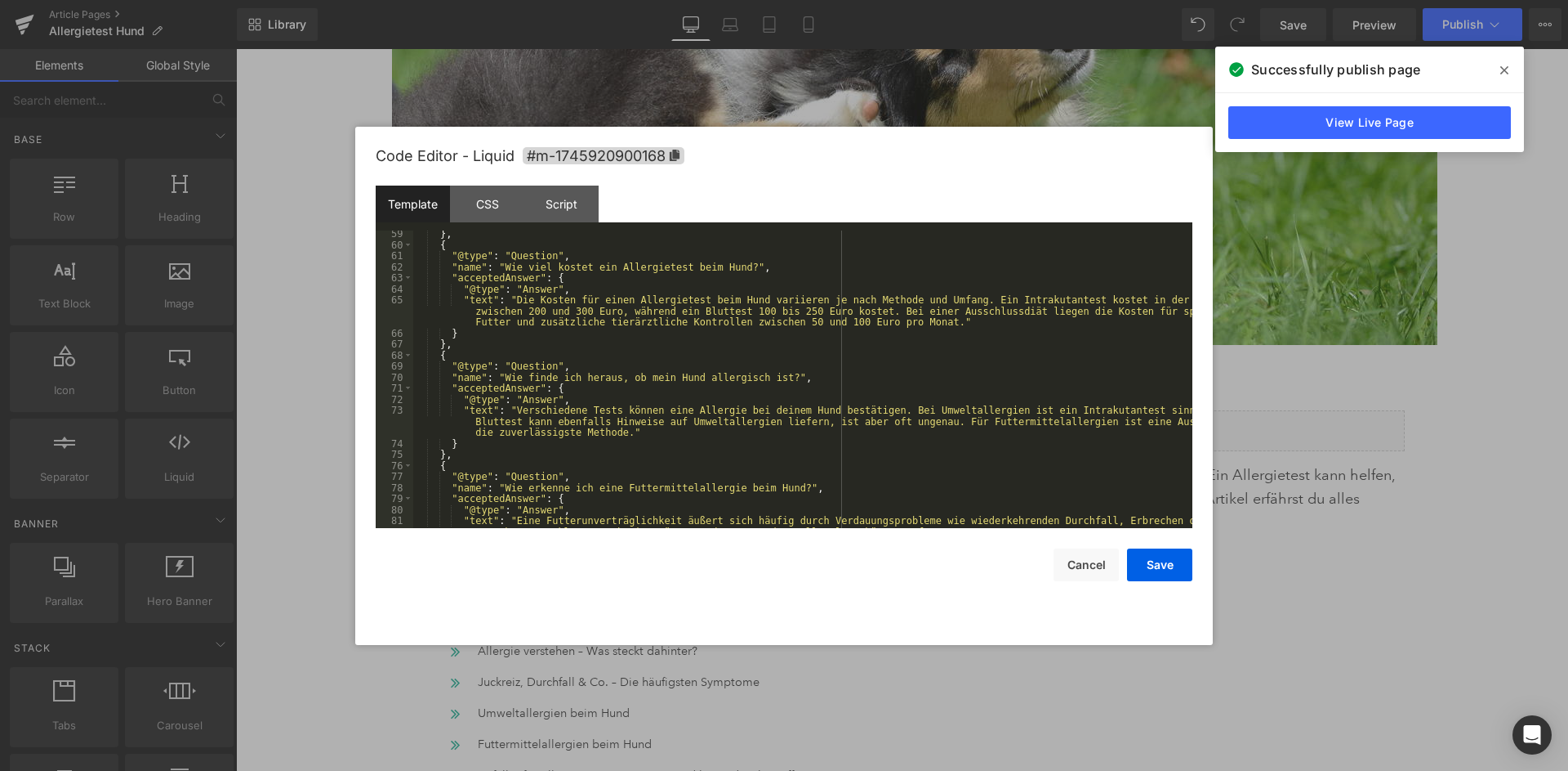
scroll to position [750, 0]
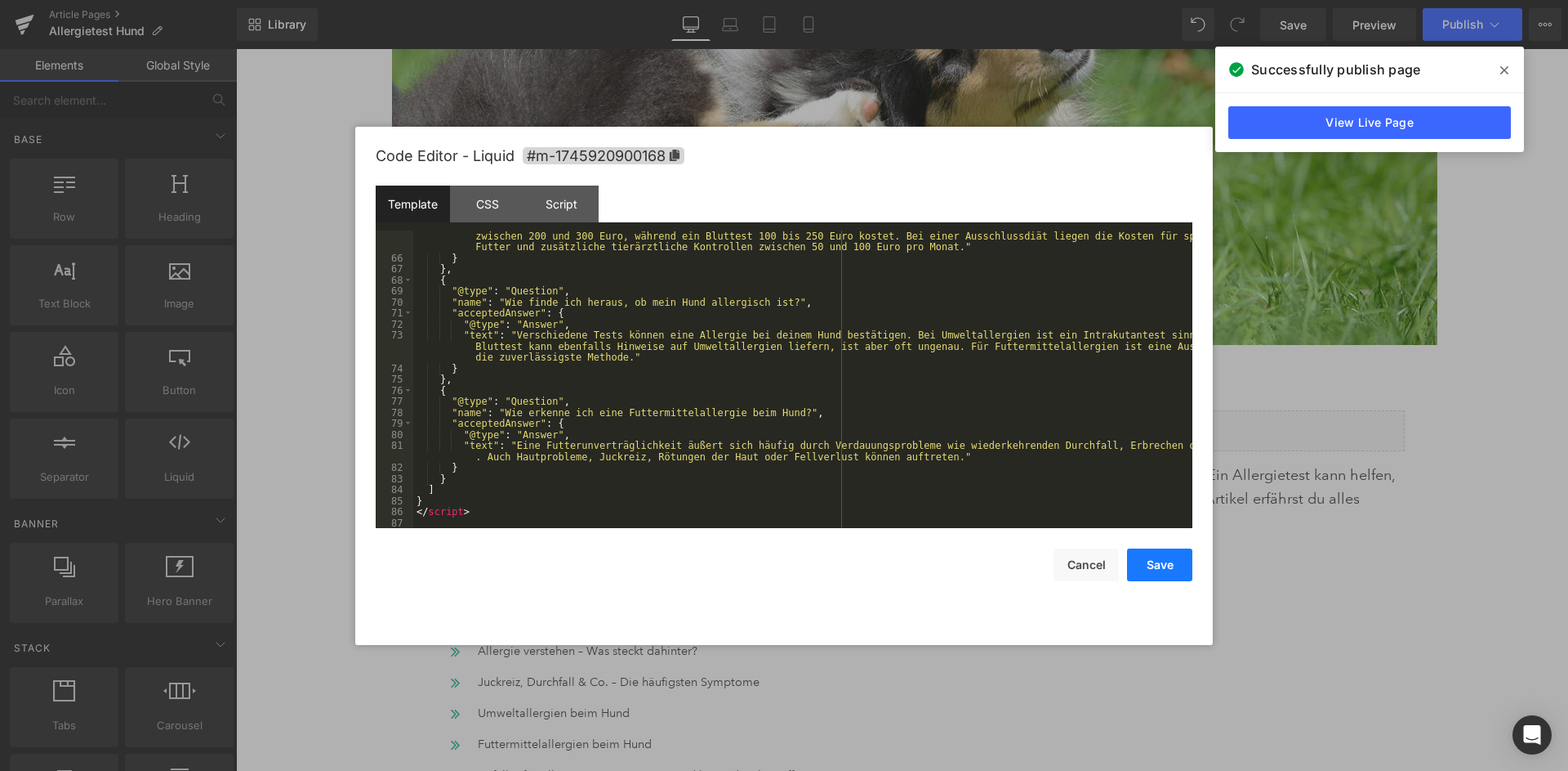
click at [1169, 562] on button "Save" at bounding box center [1159, 565] width 65 height 33
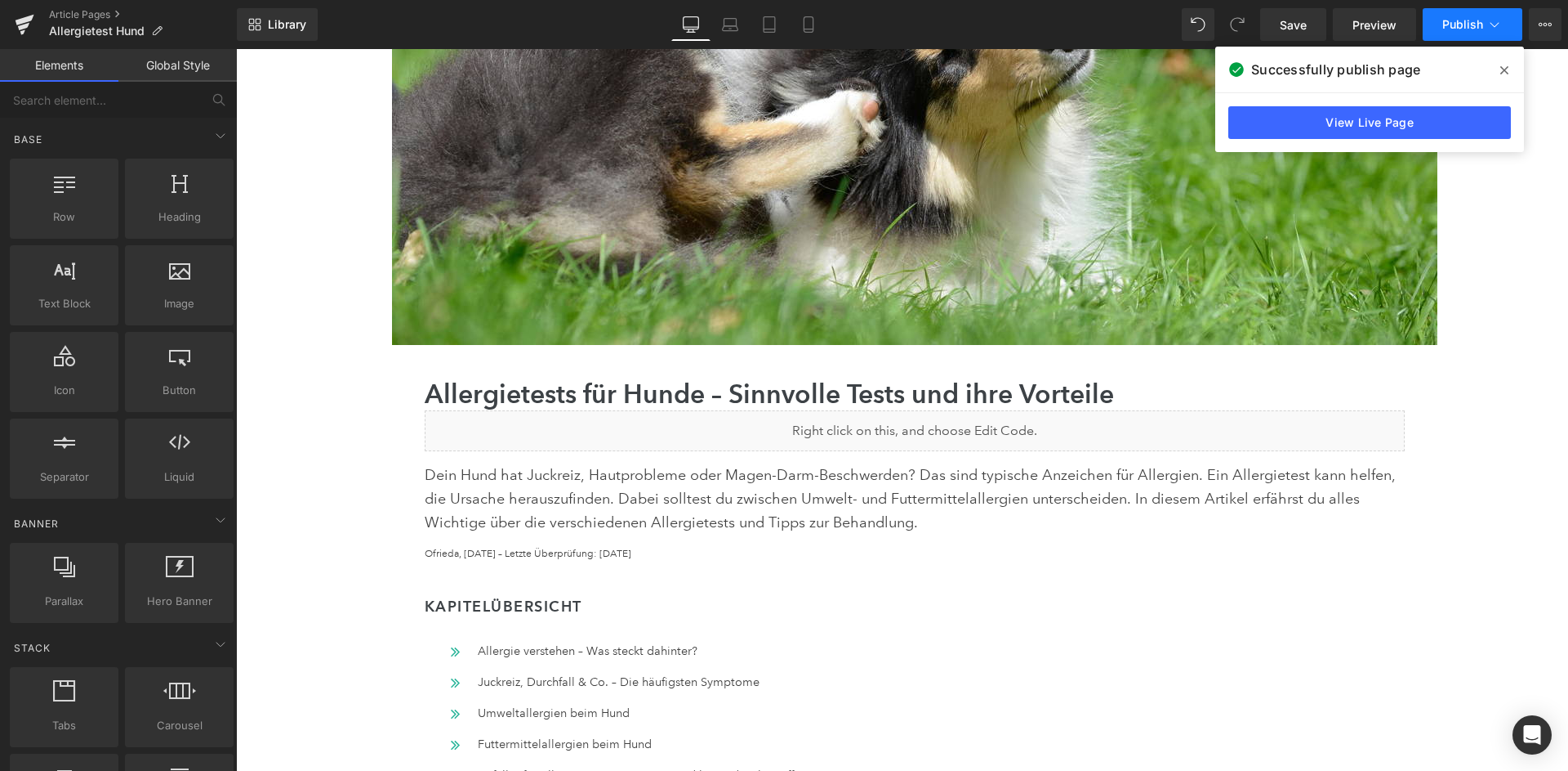
click at [1472, 40] on button "Publish" at bounding box center [1472, 25] width 99 height 33
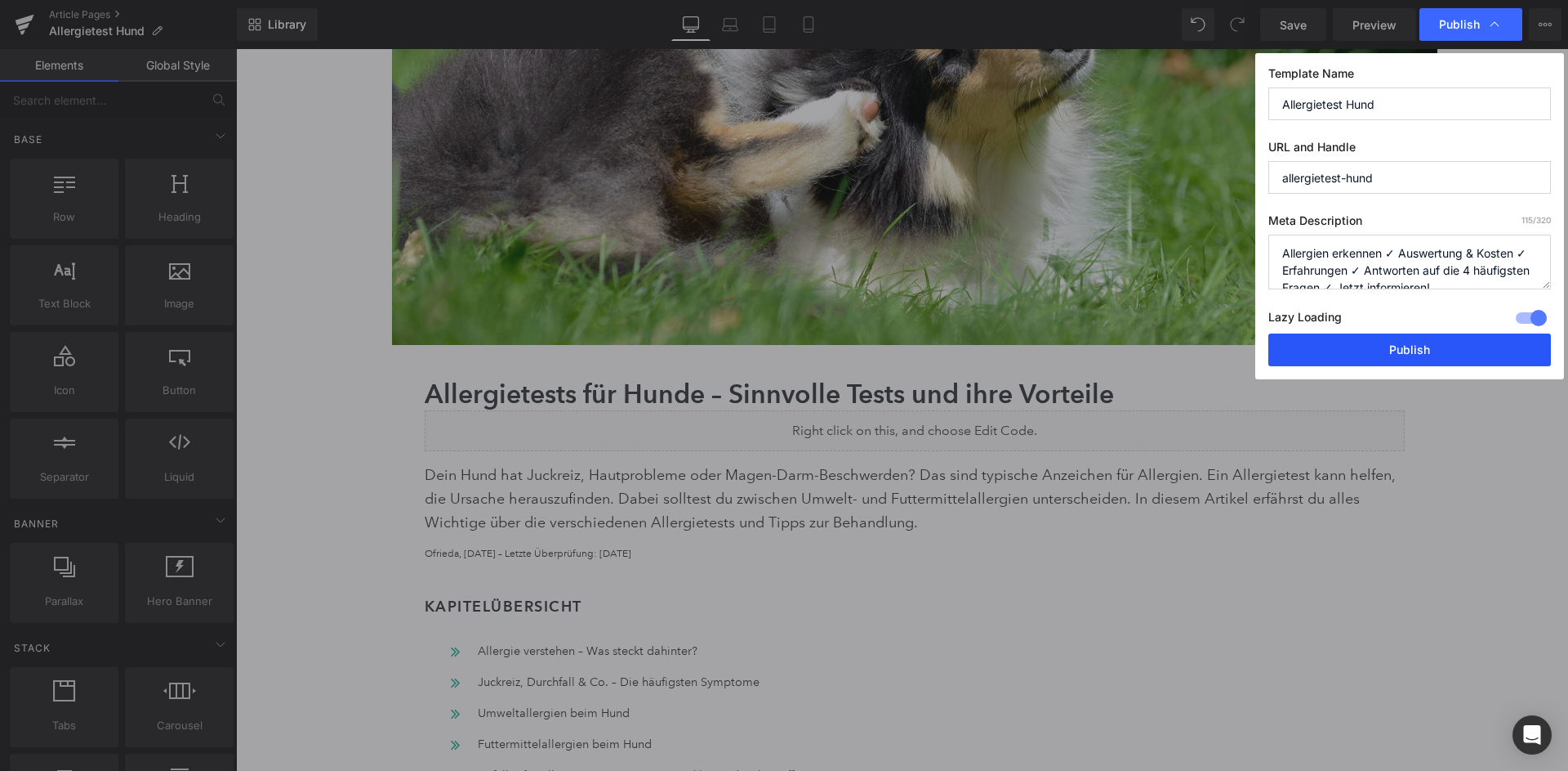
click at [1429, 339] on button "Publish" at bounding box center [1409, 349] width 283 height 33
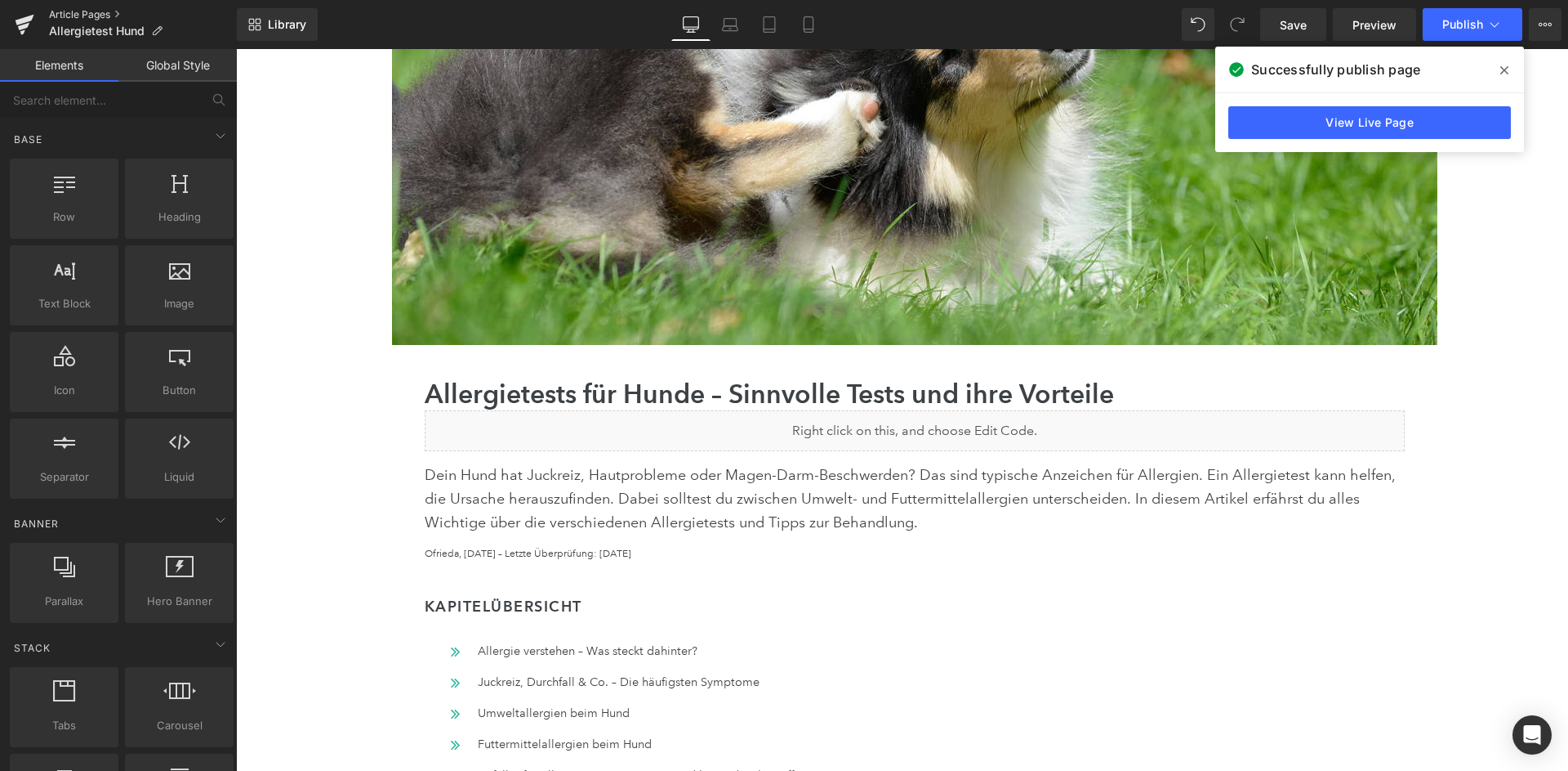
click at [89, 16] on link "Article Pages" at bounding box center [143, 15] width 188 height 13
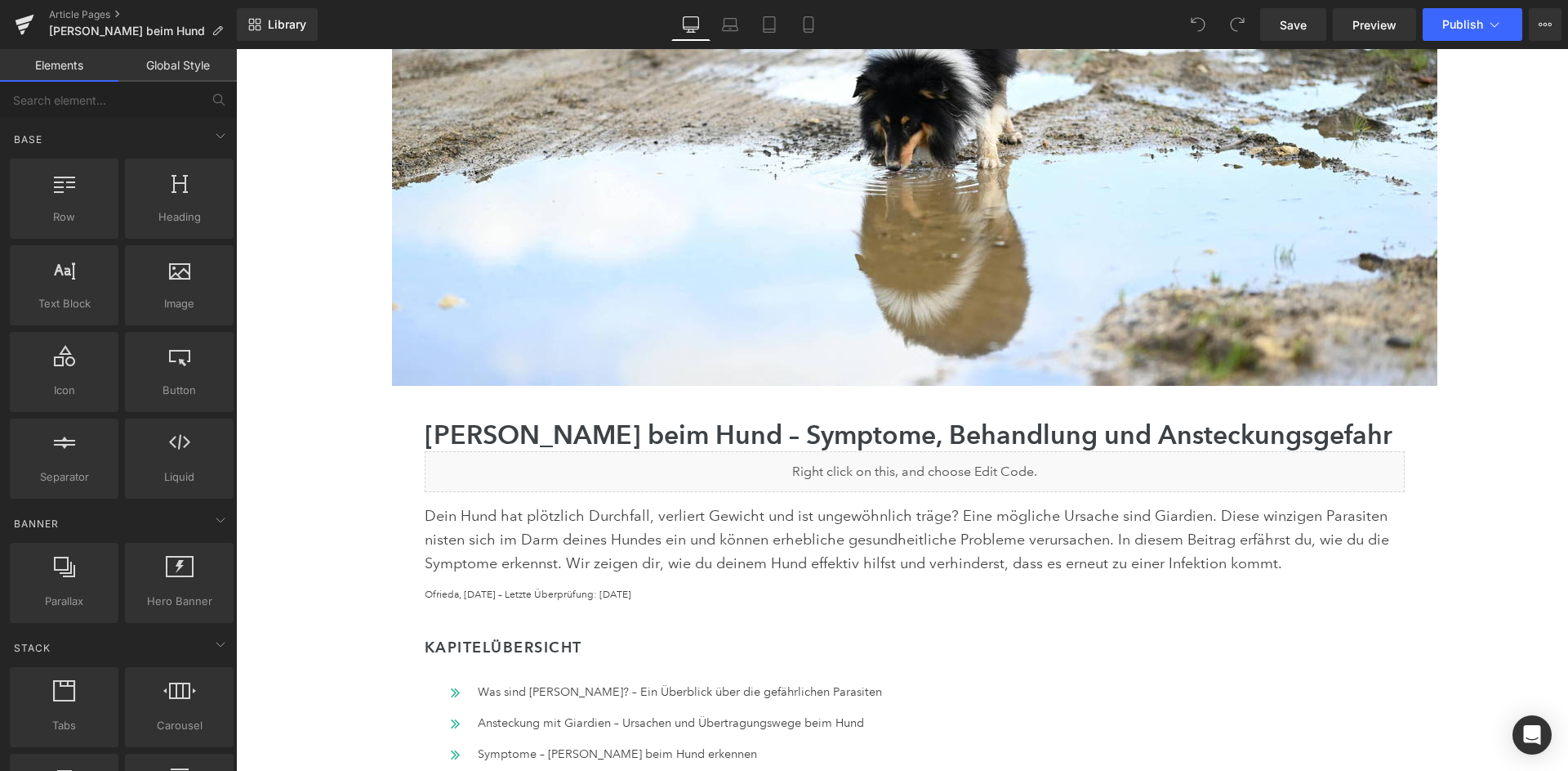
scroll to position [321, 0]
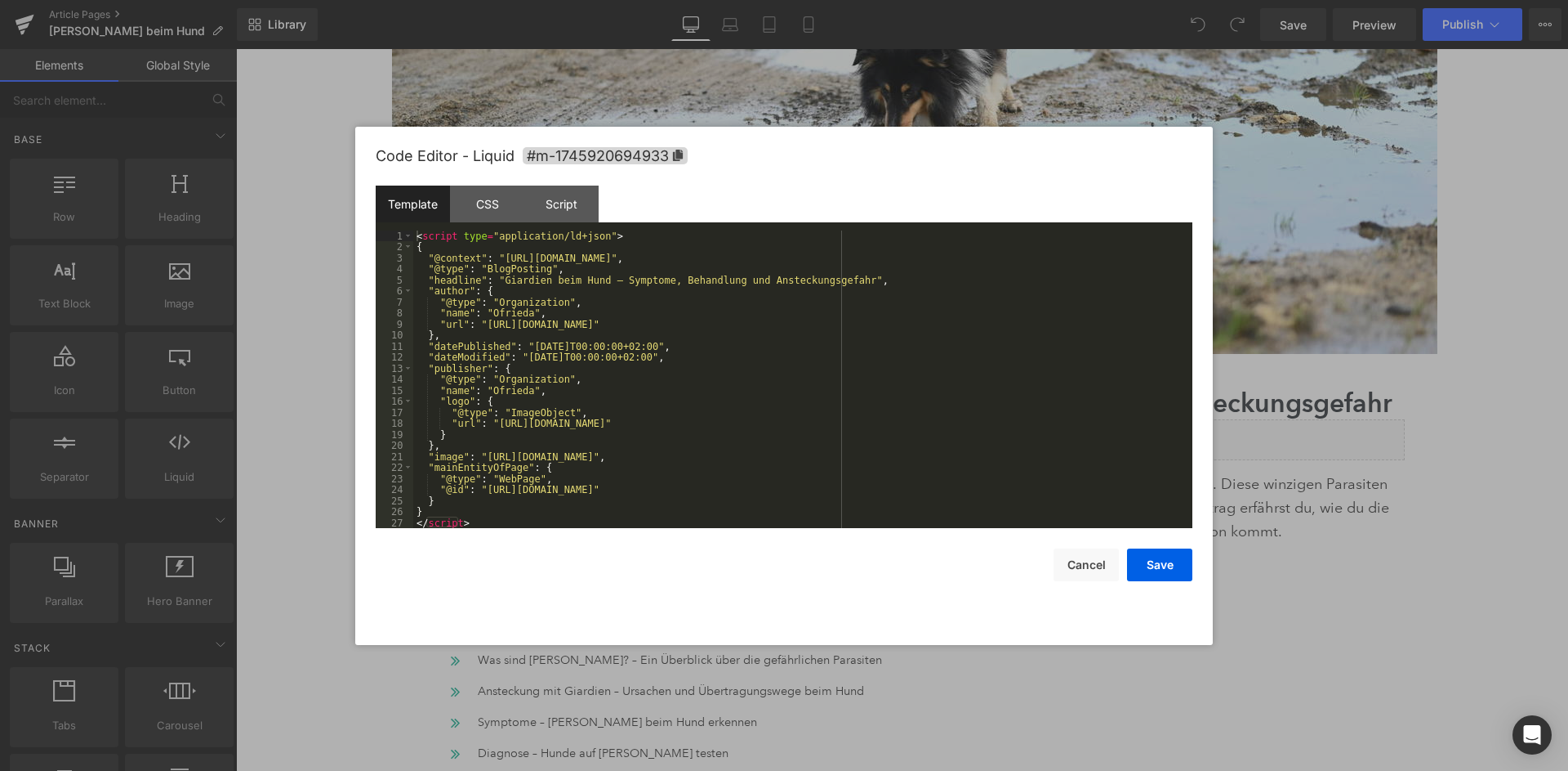
click at [916, 365] on div "< script type = "application/ld+json" > { "@context" : "https://schema.org" , "…" at bounding box center [803, 391] width 779 height 321
